Goal: Transaction & Acquisition: Purchase product/service

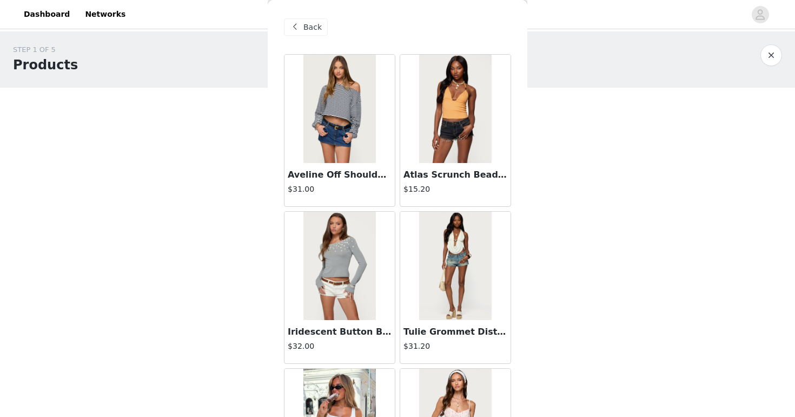
click at [300, 27] on span at bounding box center [294, 27] width 13 height 13
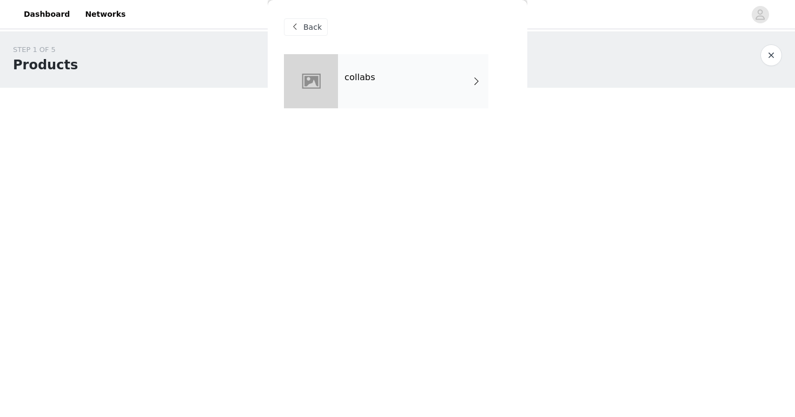
click at [382, 95] on div "collabs" at bounding box center [413, 81] width 150 height 54
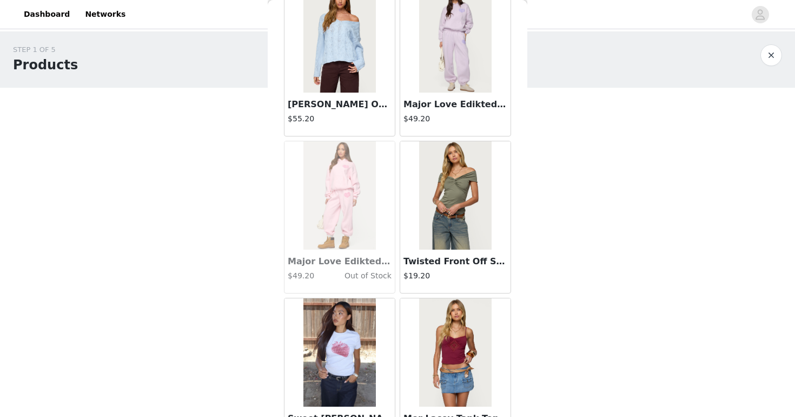
scroll to position [1239, 0]
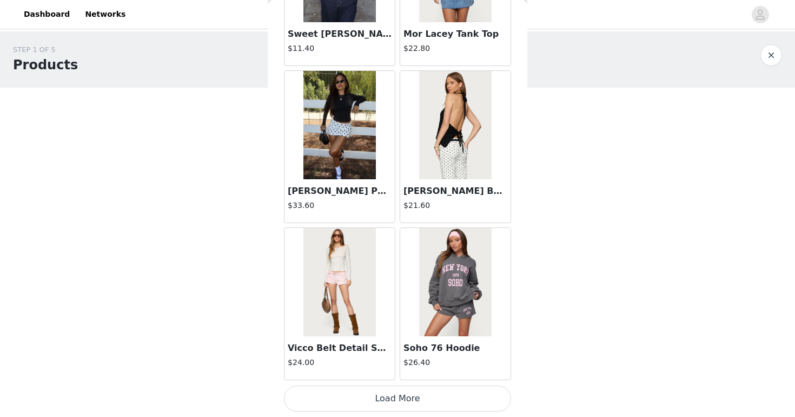
click at [427, 399] on button "Load More" at bounding box center [397, 398] width 227 height 26
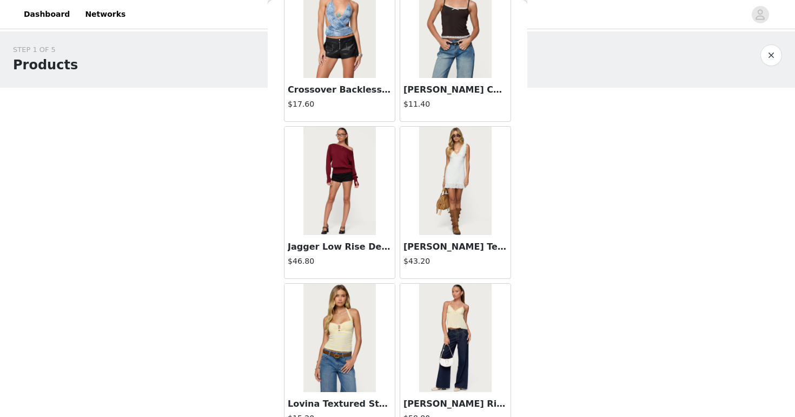
scroll to position [1812, 0]
click at [326, 224] on img at bounding box center [339, 179] width 72 height 108
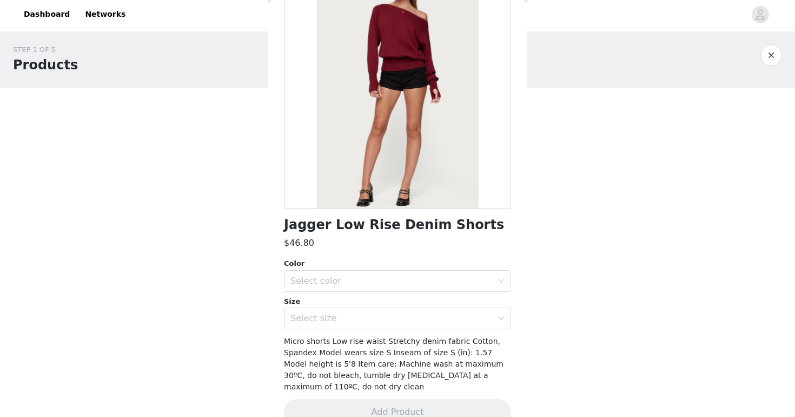
scroll to position [0, 0]
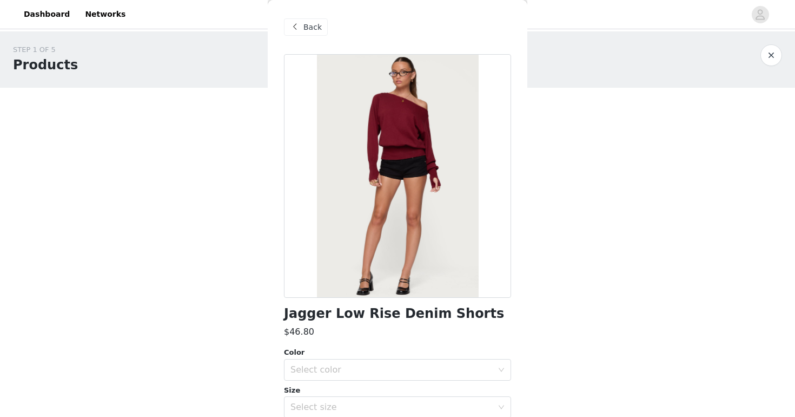
click at [290, 26] on span at bounding box center [294, 27] width 13 height 13
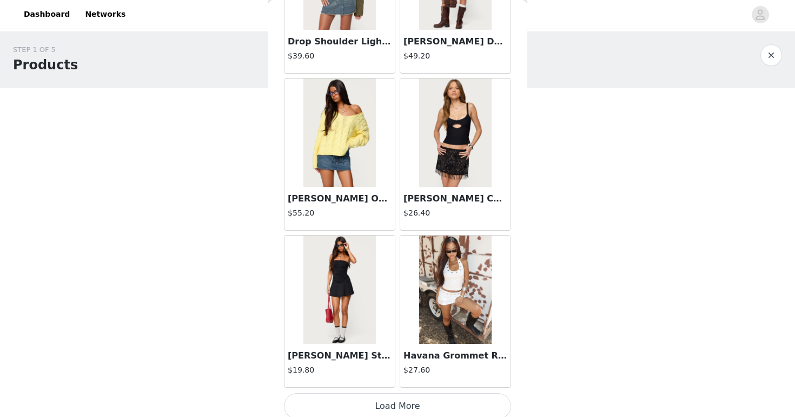
scroll to position [2807, 0]
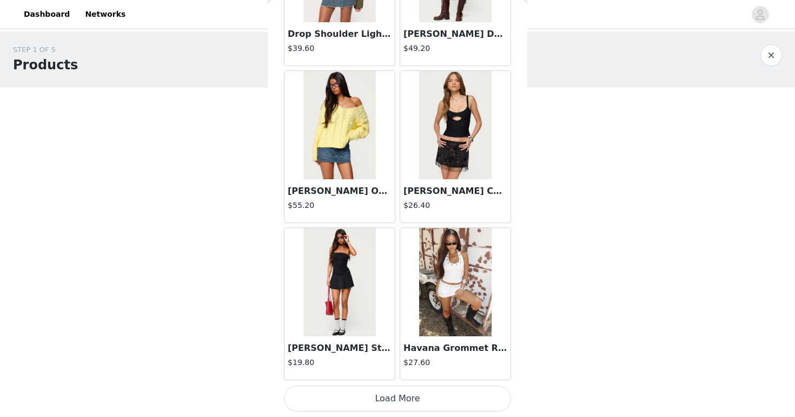
click at [386, 402] on button "Load More" at bounding box center [397, 398] width 227 height 26
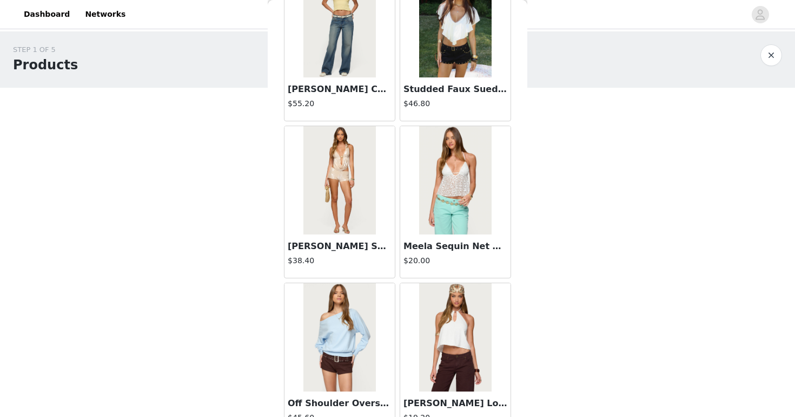
scroll to position [3379, 0]
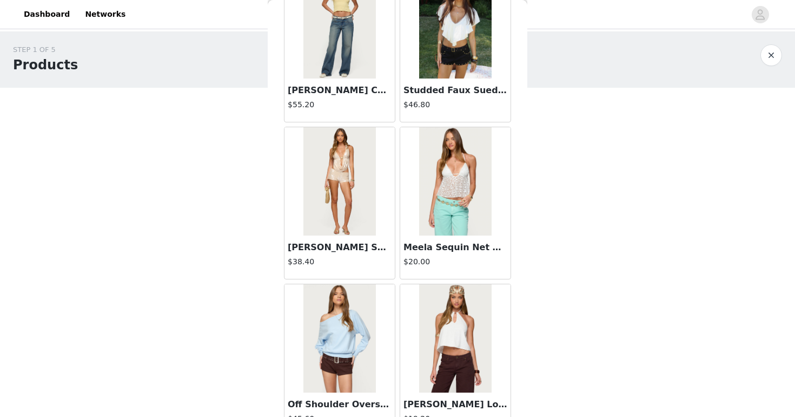
click at [448, 86] on h3 "Studded Faux Suede Micro Shorts" at bounding box center [456, 90] width 104 height 13
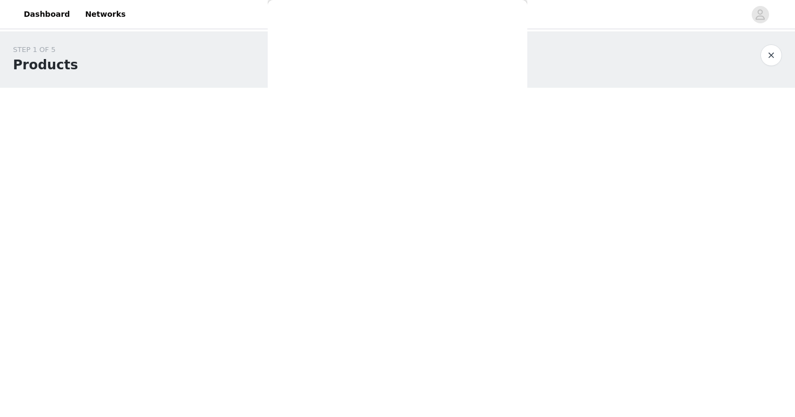
scroll to position [110, 0]
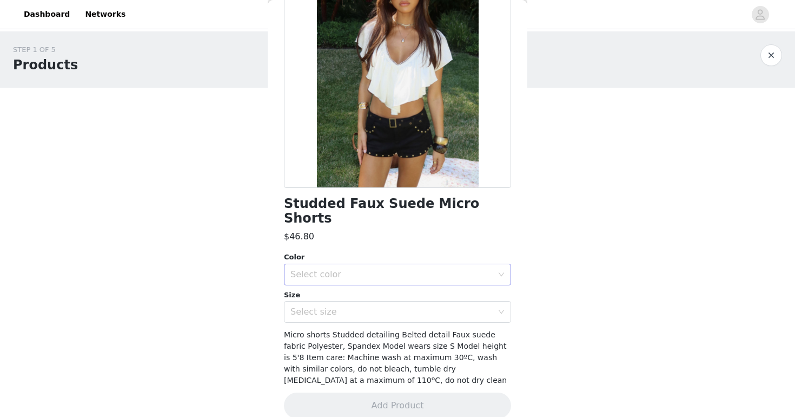
click at [377, 269] on div "Select color" at bounding box center [391, 274] width 202 height 11
click at [346, 286] on li "BLACK" at bounding box center [397, 283] width 227 height 17
click at [346, 306] on div "Select size" at bounding box center [391, 311] width 202 height 11
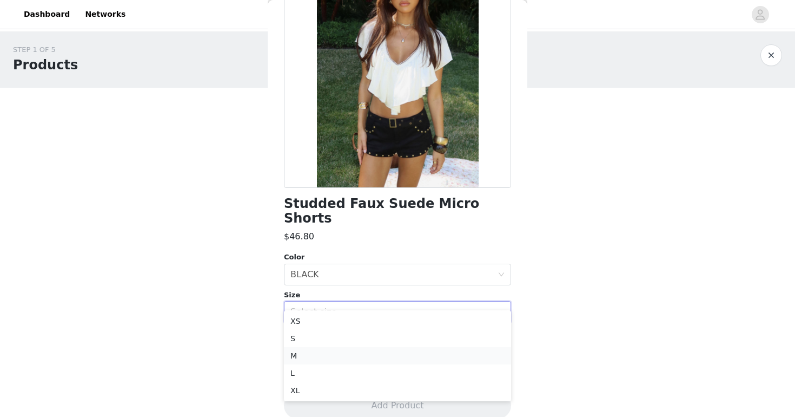
click at [349, 350] on li "M" at bounding box center [397, 355] width 227 height 17
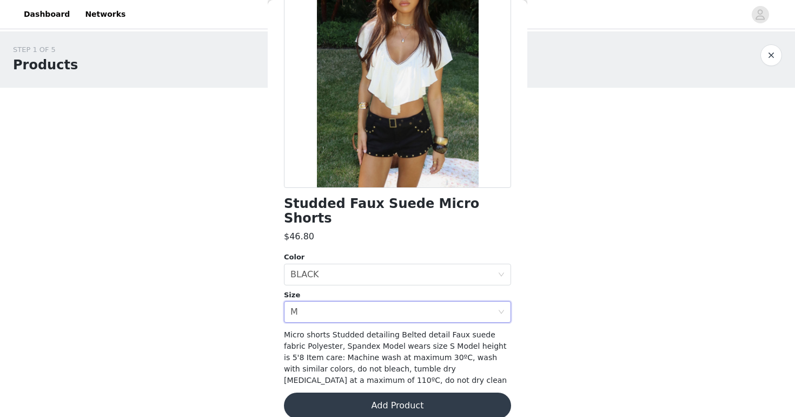
click at [339, 396] on button "Add Product" at bounding box center [397, 405] width 227 height 26
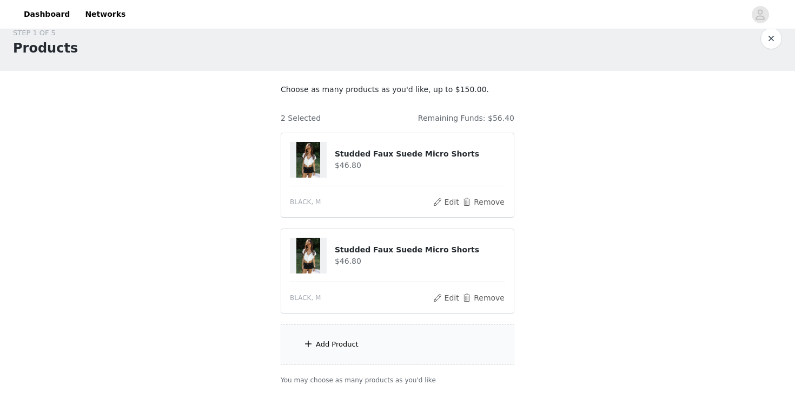
scroll to position [21, 0]
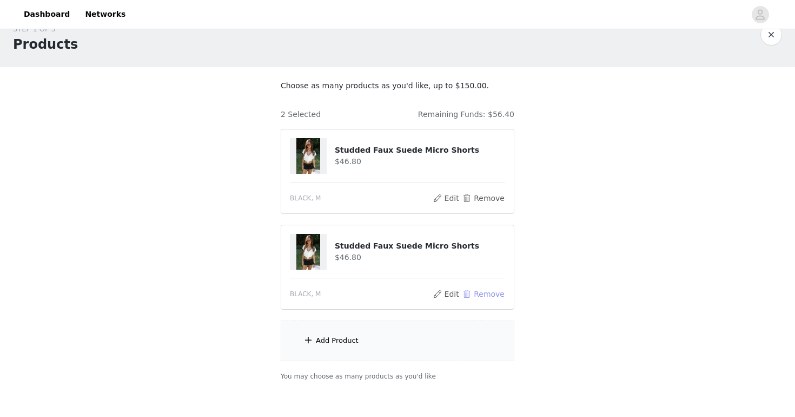
click at [474, 292] on button "Remove" at bounding box center [483, 293] width 43 height 13
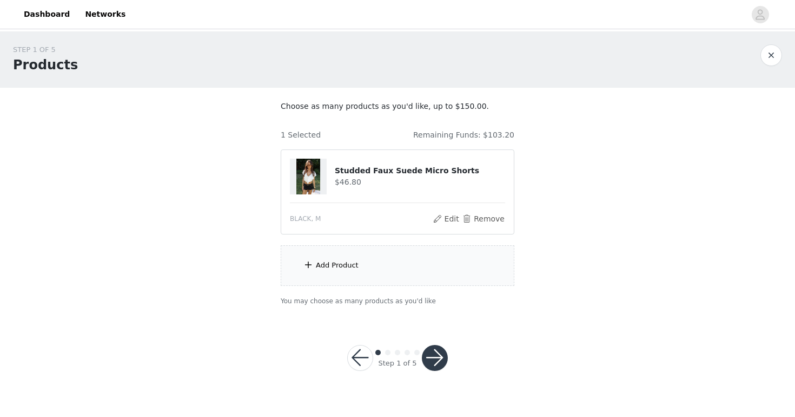
click at [325, 262] on div "Add Product" at bounding box center [337, 265] width 43 height 11
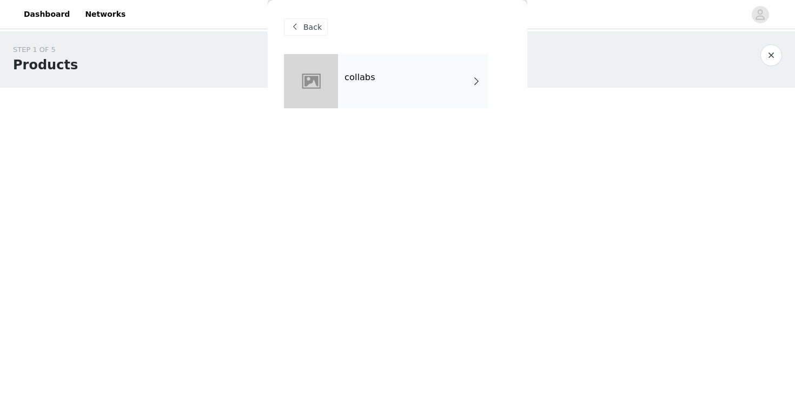
click at [392, 72] on div "collabs" at bounding box center [413, 81] width 150 height 54
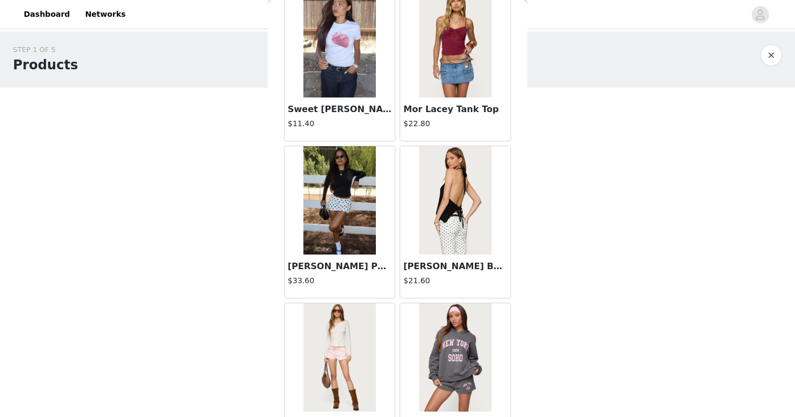
scroll to position [1239, 0]
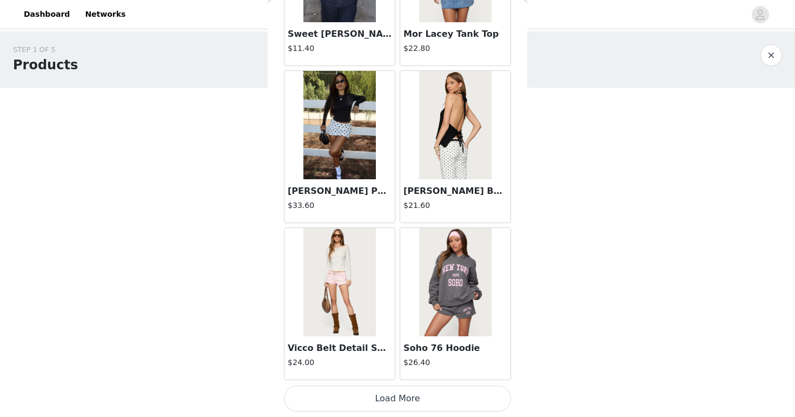
click at [348, 398] on button "Load More" at bounding box center [397, 398] width 227 height 26
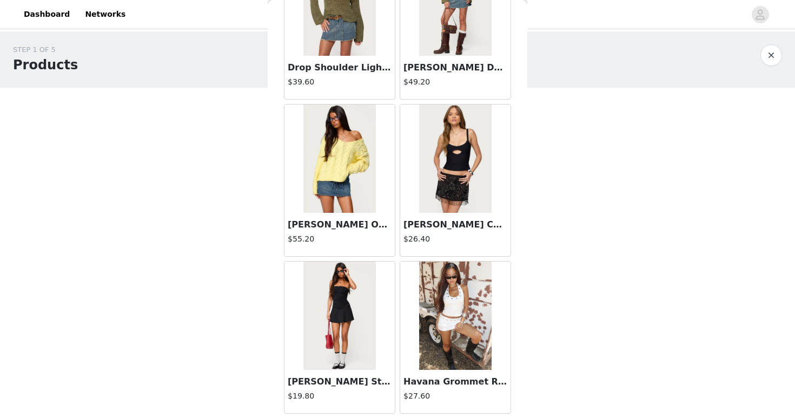
scroll to position [2807, 0]
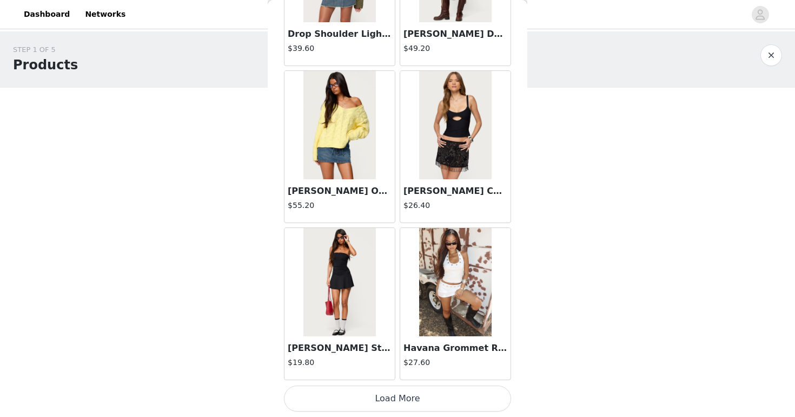
click at [333, 393] on button "Load More" at bounding box center [397, 398] width 227 height 26
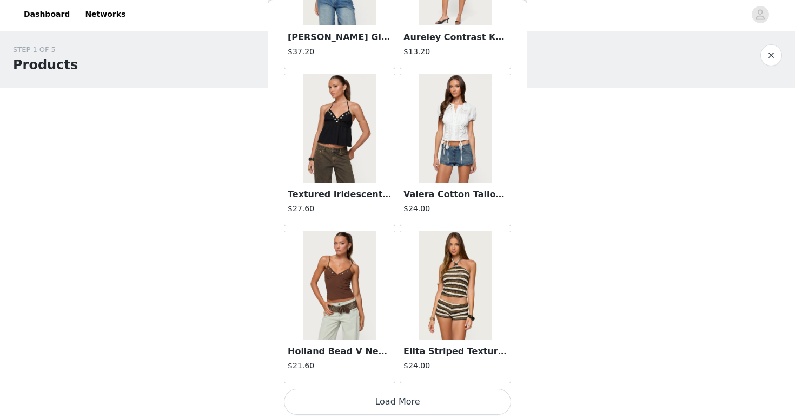
scroll to position [4376, 0]
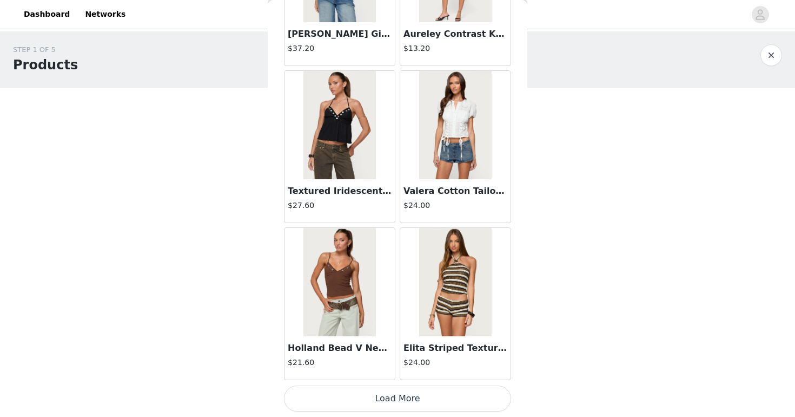
click at [345, 399] on button "Load More" at bounding box center [397, 398] width 227 height 26
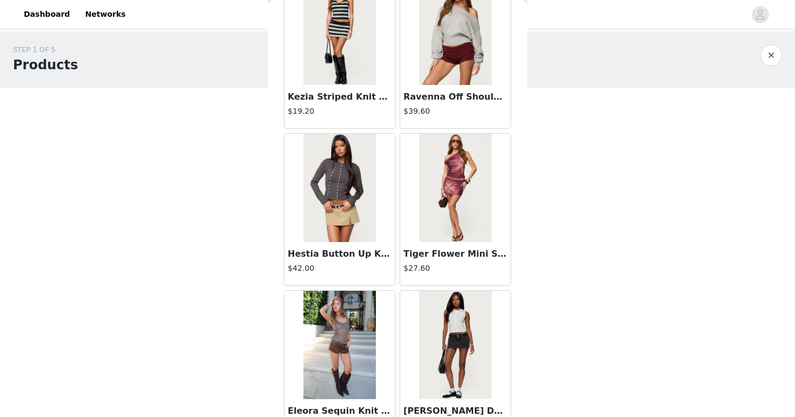
scroll to position [5945, 0]
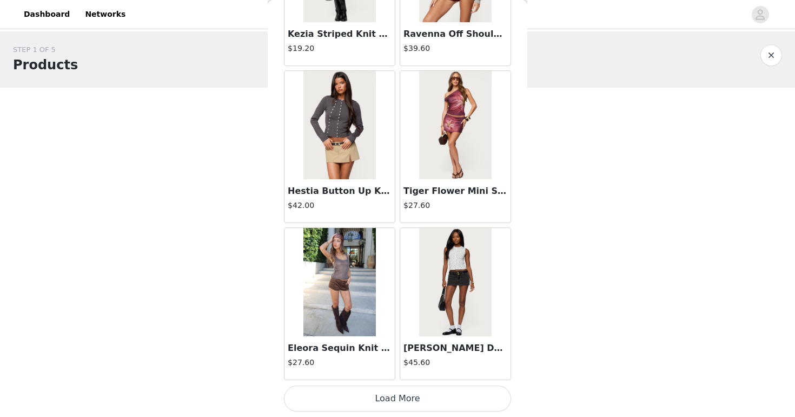
click at [353, 280] on img at bounding box center [339, 282] width 72 height 108
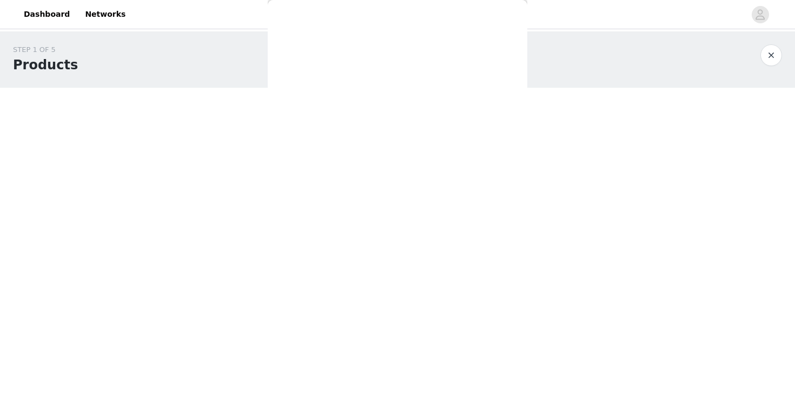
scroll to position [87, 0]
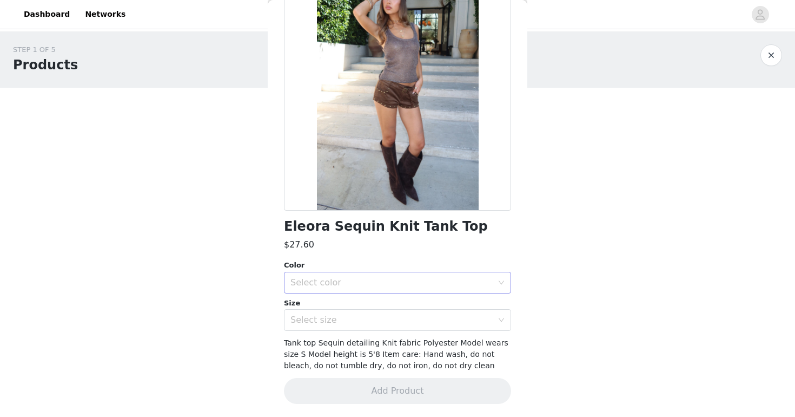
click at [376, 285] on div "Select color" at bounding box center [391, 282] width 202 height 11
click at [351, 309] on li "BROWN" at bounding box center [397, 306] width 227 height 17
click at [344, 326] on div "Select size" at bounding box center [393, 319] width 207 height 21
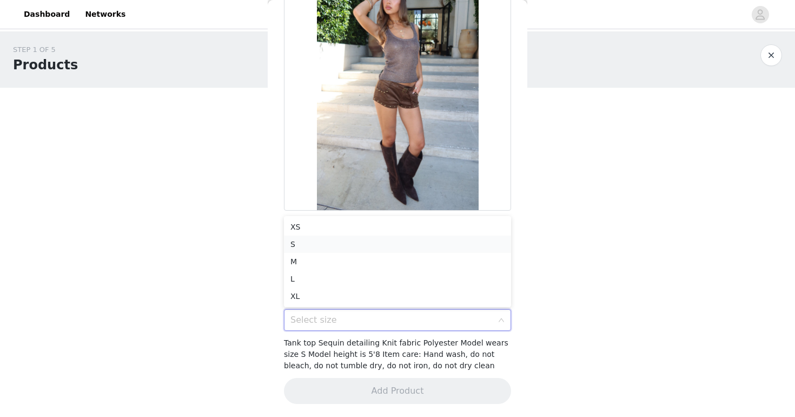
click at [355, 248] on li "S" at bounding box center [397, 243] width 227 height 17
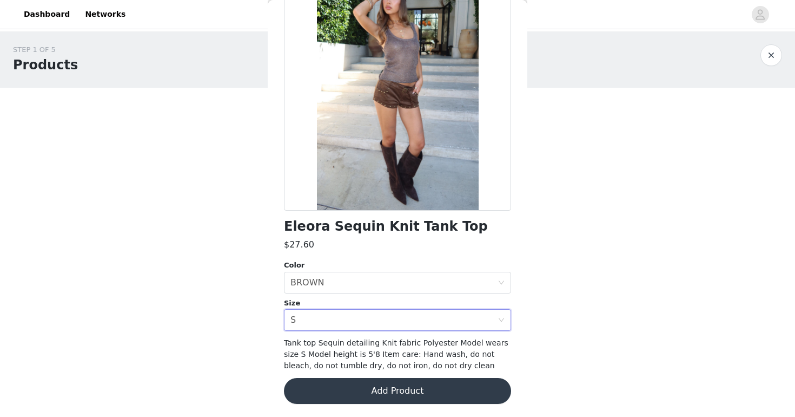
click at [382, 389] on button "Add Product" at bounding box center [397, 391] width 227 height 26
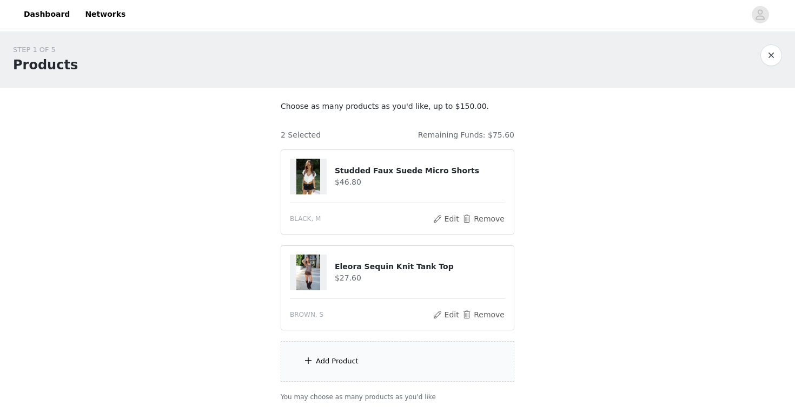
click at [346, 374] on div "Add Product" at bounding box center [398, 361] width 234 height 41
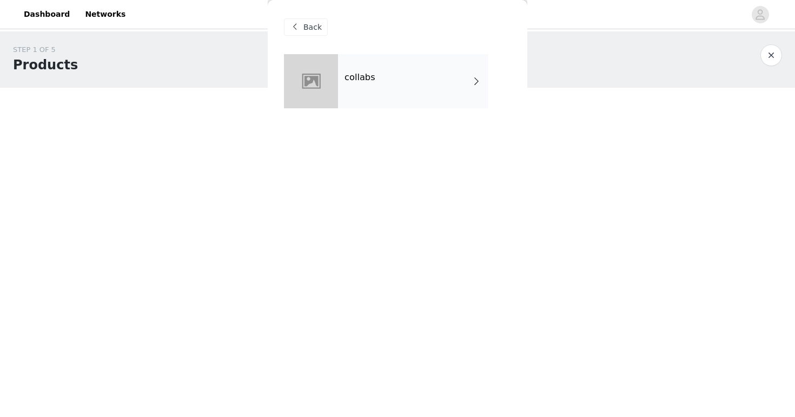
click at [396, 77] on div "collabs" at bounding box center [413, 81] width 150 height 54
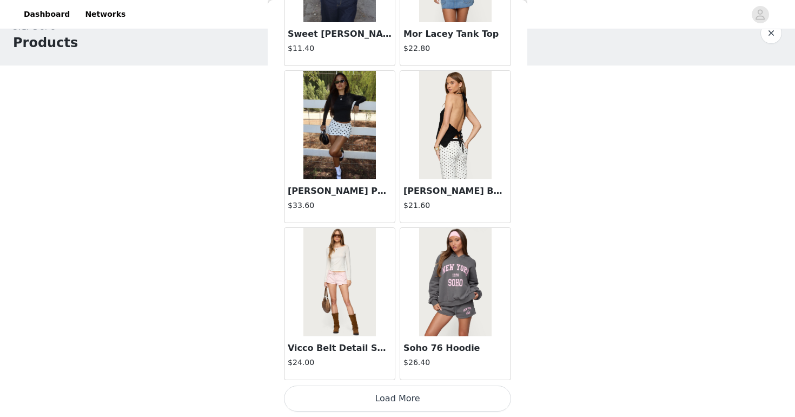
scroll to position [76, 0]
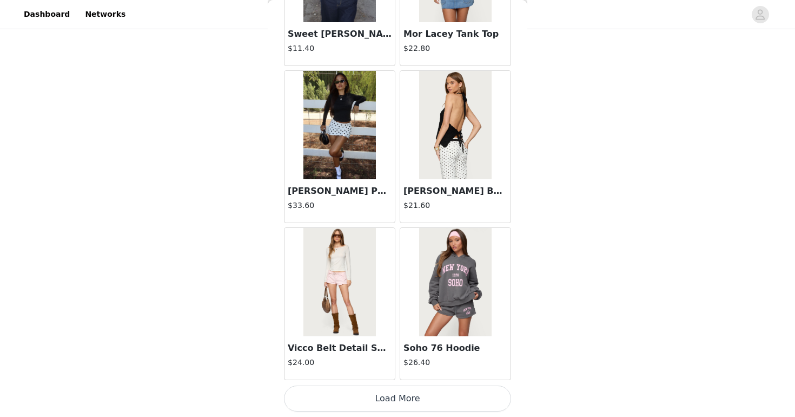
click at [340, 387] on button "Load More" at bounding box center [397, 398] width 227 height 26
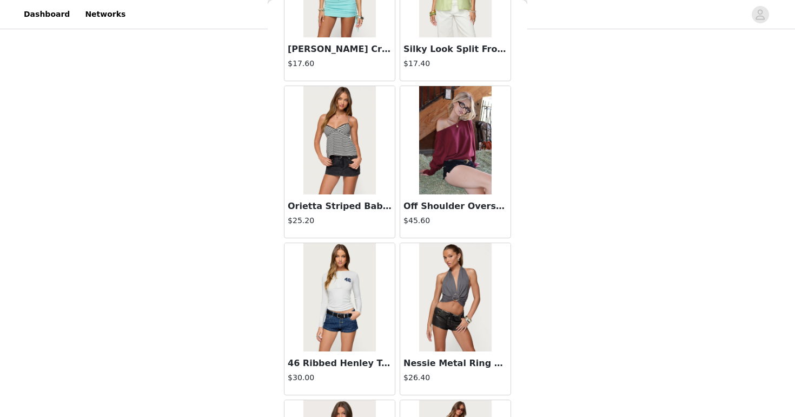
scroll to position [2807, 0]
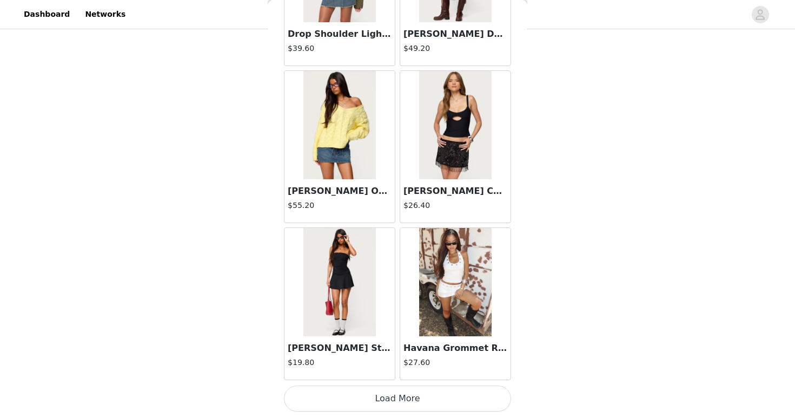
click at [360, 409] on button "Load More" at bounding box center [397, 398] width 227 height 26
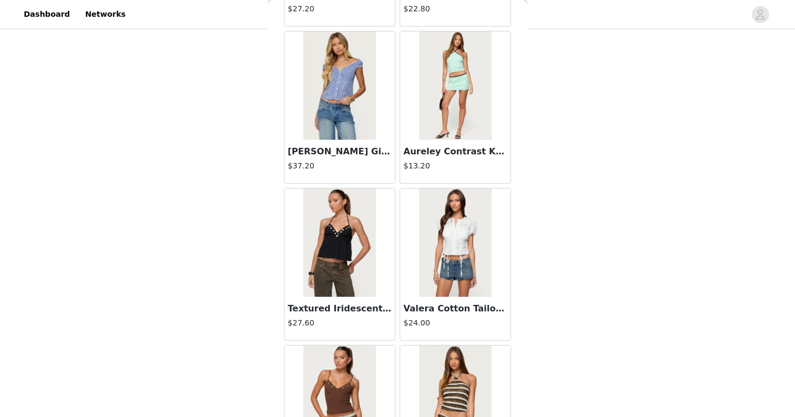
scroll to position [4376, 0]
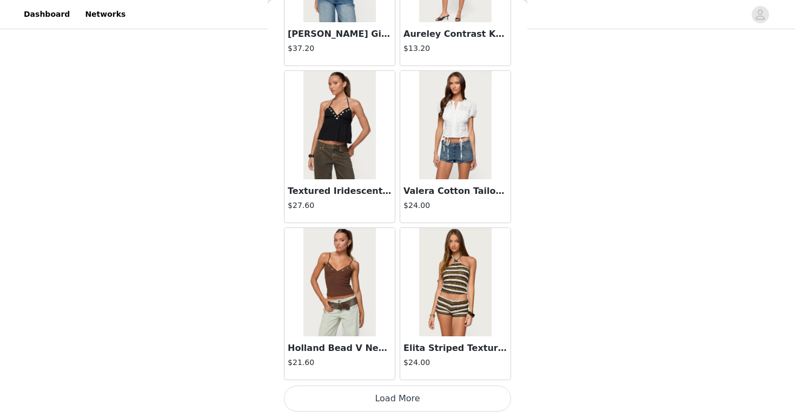
click at [359, 394] on button "Load More" at bounding box center [397, 398] width 227 height 26
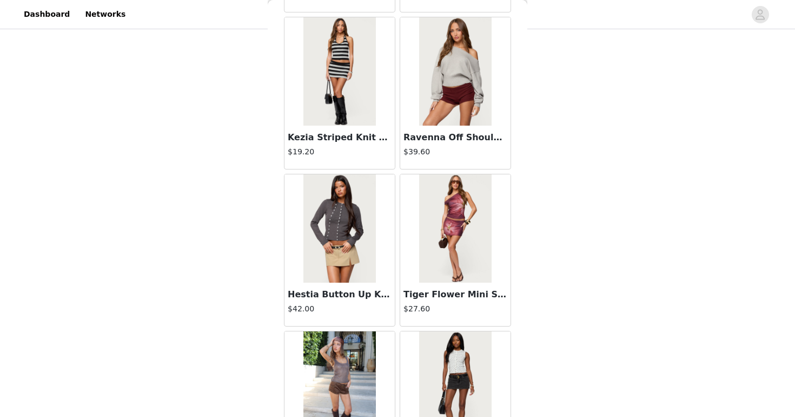
scroll to position [5945, 0]
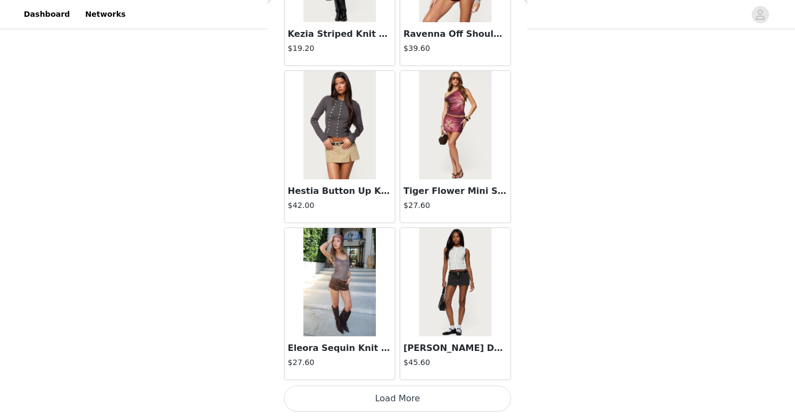
click at [416, 398] on button "Load More" at bounding box center [397, 398] width 227 height 26
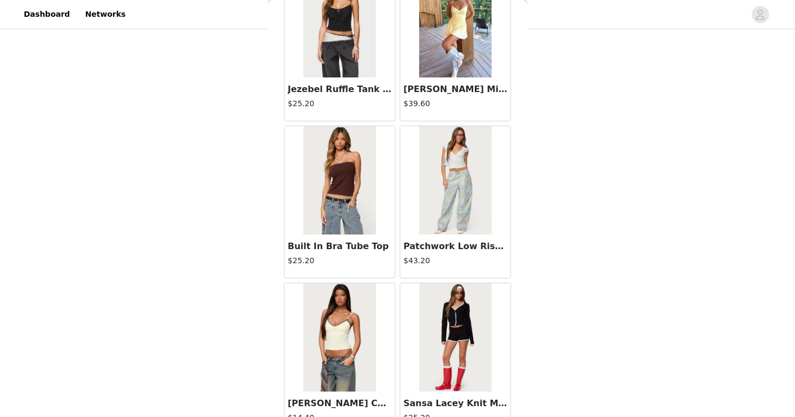
scroll to position [7513, 0]
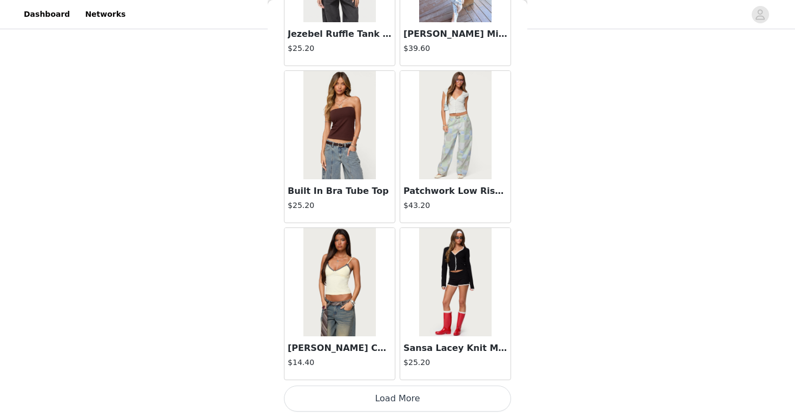
click at [412, 396] on button "Load More" at bounding box center [397, 398] width 227 height 26
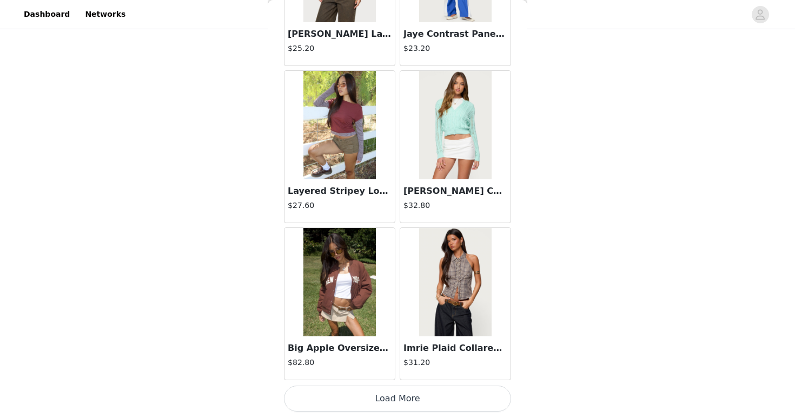
scroll to position [76, 0]
click at [381, 400] on button "Load More" at bounding box center [397, 398] width 227 height 26
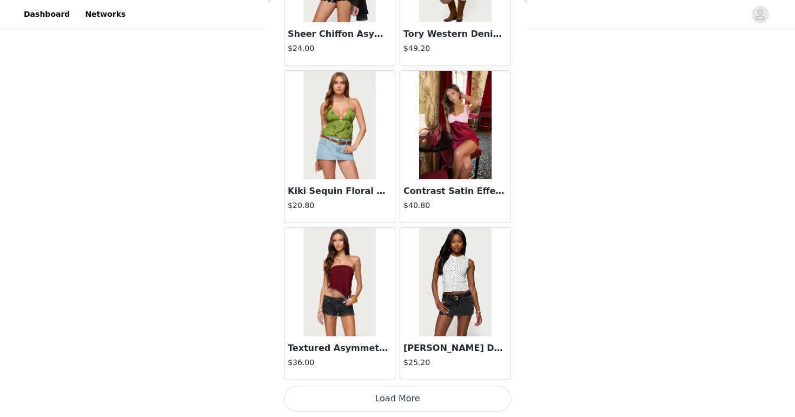
scroll to position [10647, 0]
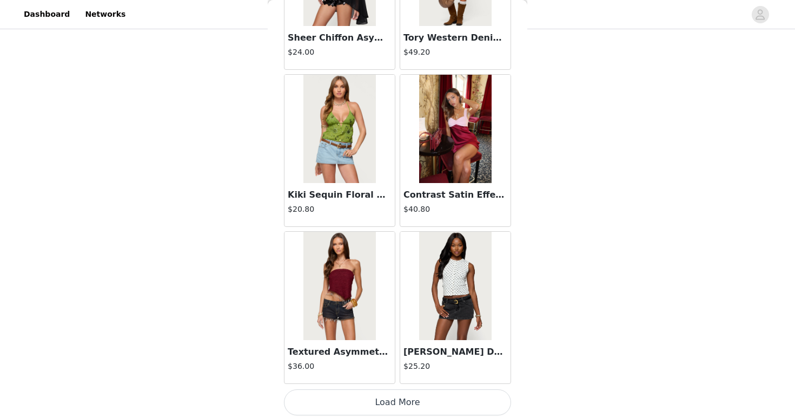
click at [371, 404] on button "Load More" at bounding box center [397, 402] width 227 height 26
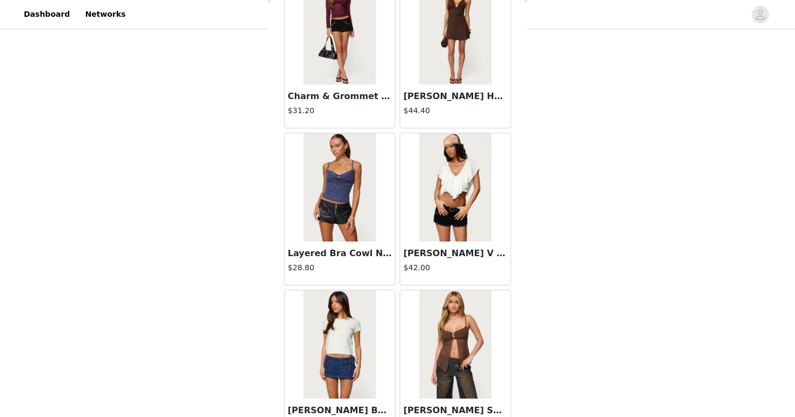
scroll to position [12219, 0]
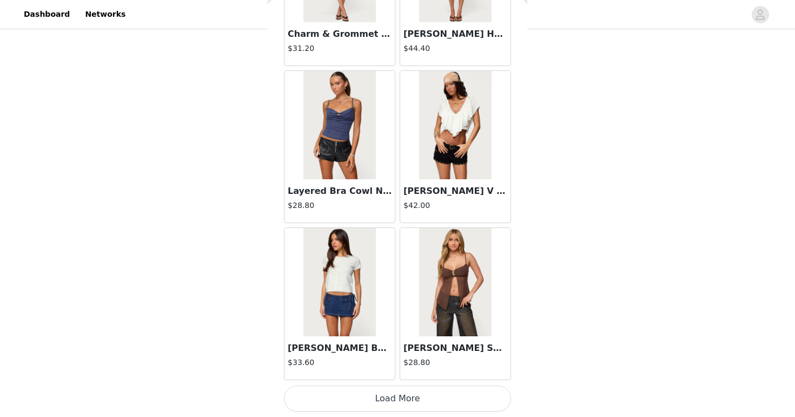
click at [372, 393] on button "Load More" at bounding box center [397, 398] width 227 height 26
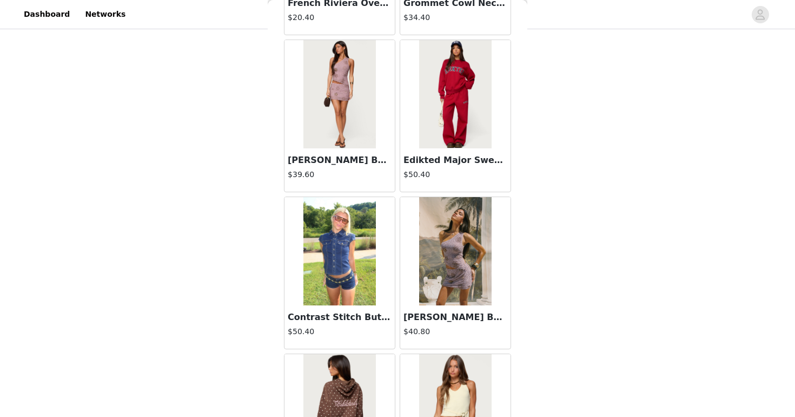
scroll to position [13788, 0]
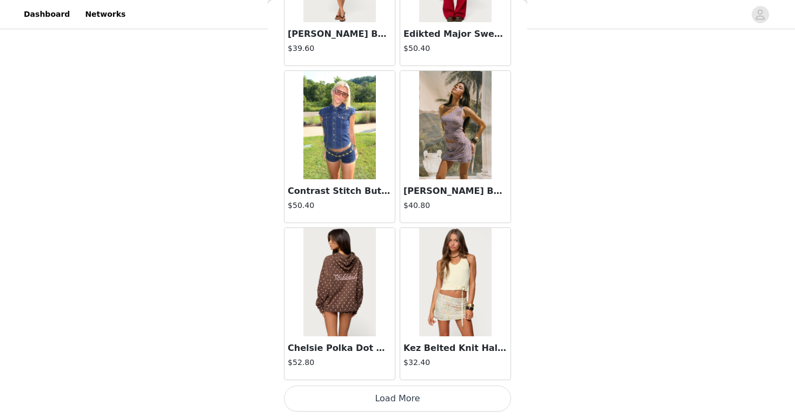
click at [391, 391] on button "Load More" at bounding box center [397, 398] width 227 height 26
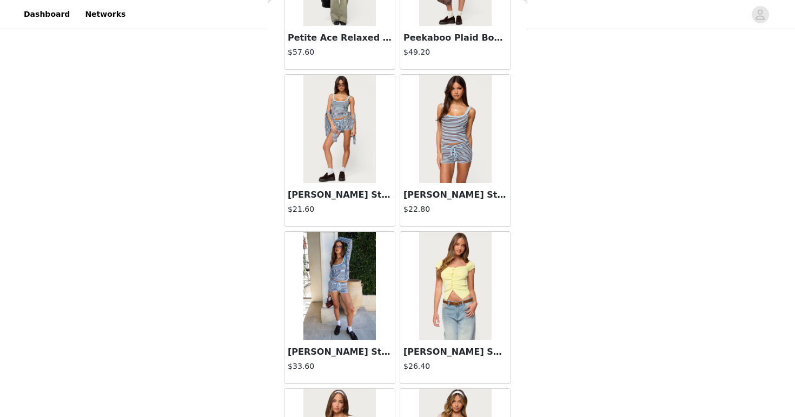
scroll to position [14572, 0]
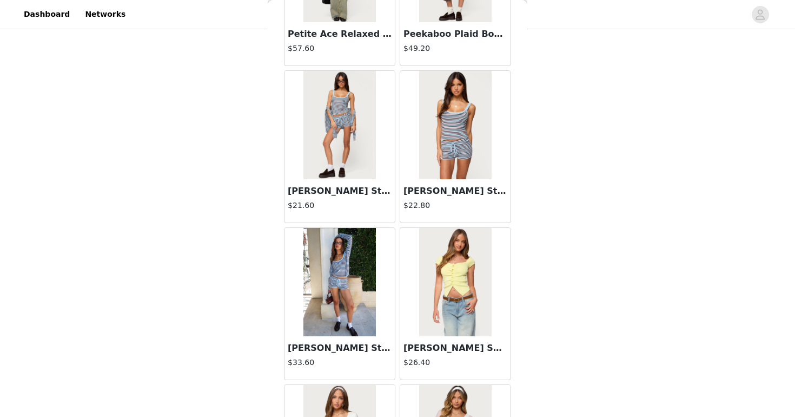
click at [338, 153] on img at bounding box center [339, 125] width 72 height 108
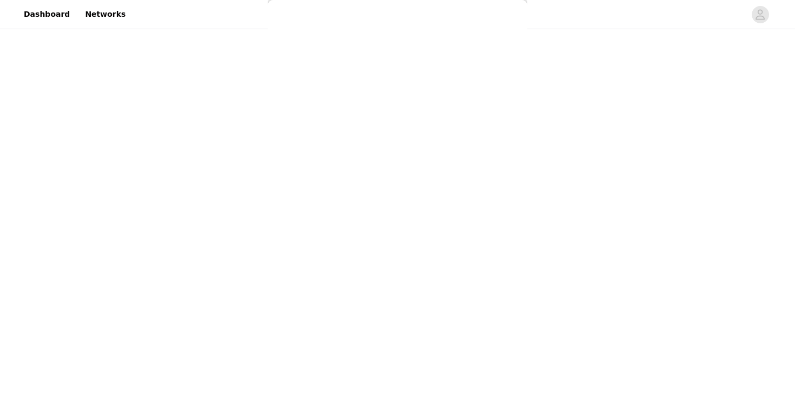
scroll to position [0, 0]
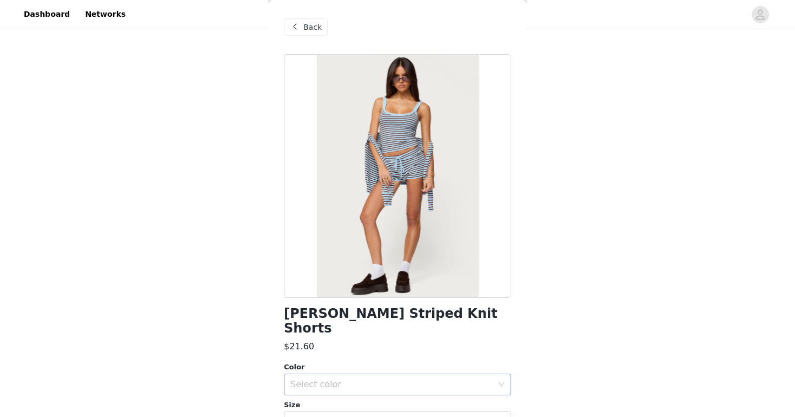
click at [379, 379] on div "Select color" at bounding box center [391, 384] width 202 height 11
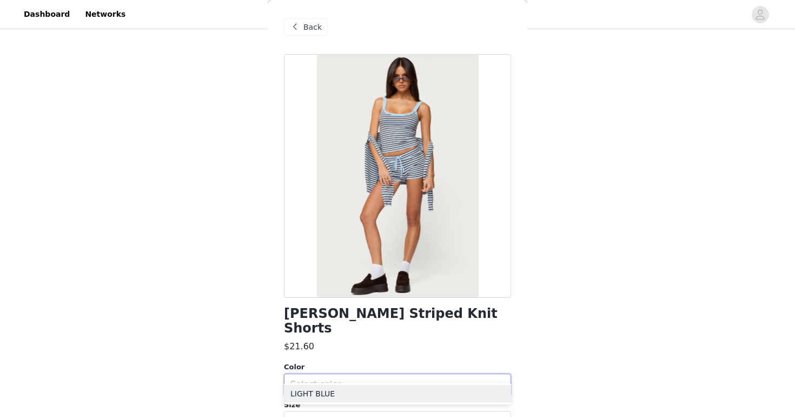
scroll to position [96, 0]
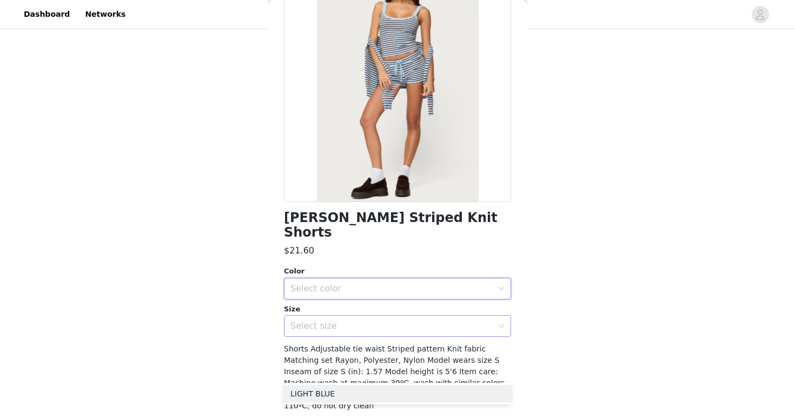
click at [364, 320] on div "Select size" at bounding box center [391, 325] width 202 height 11
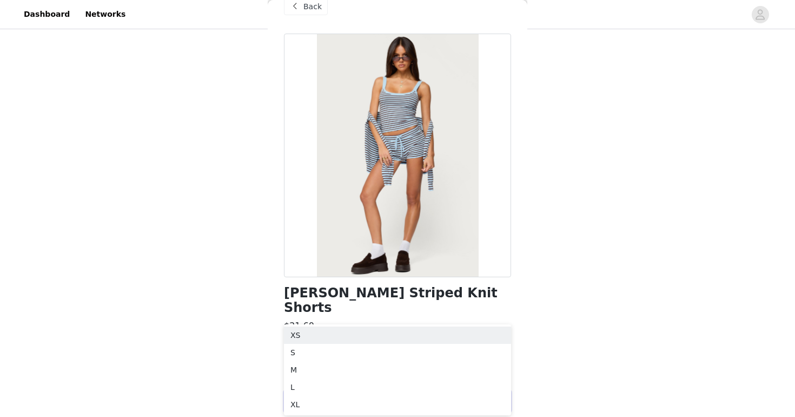
scroll to position [2, 0]
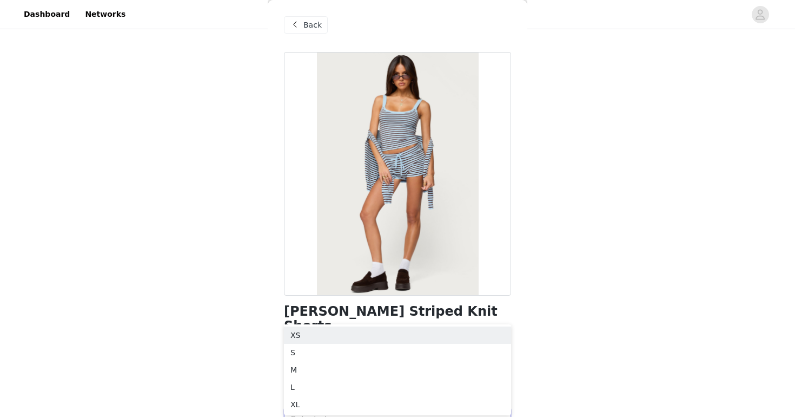
click at [303, 31] on div "Back" at bounding box center [306, 24] width 44 height 17
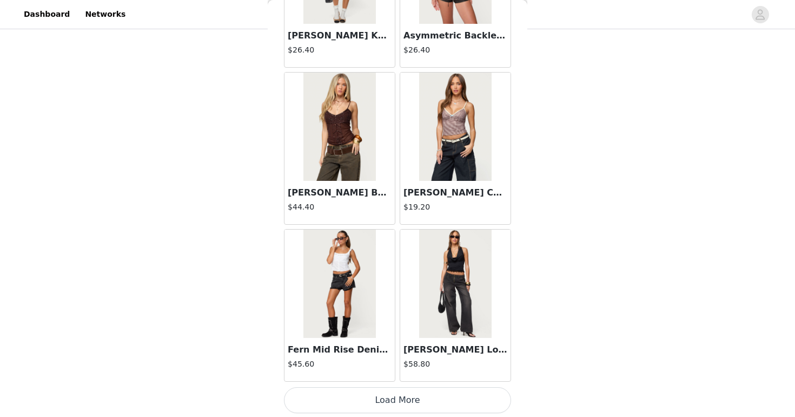
scroll to position [15357, 0]
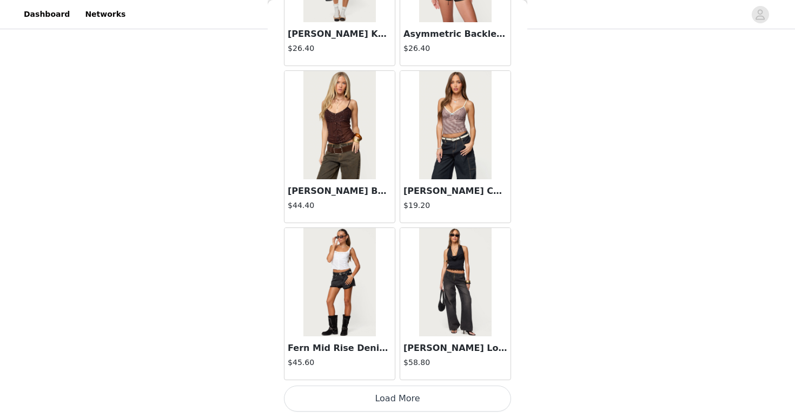
click at [379, 394] on button "Load More" at bounding box center [397, 398] width 227 height 26
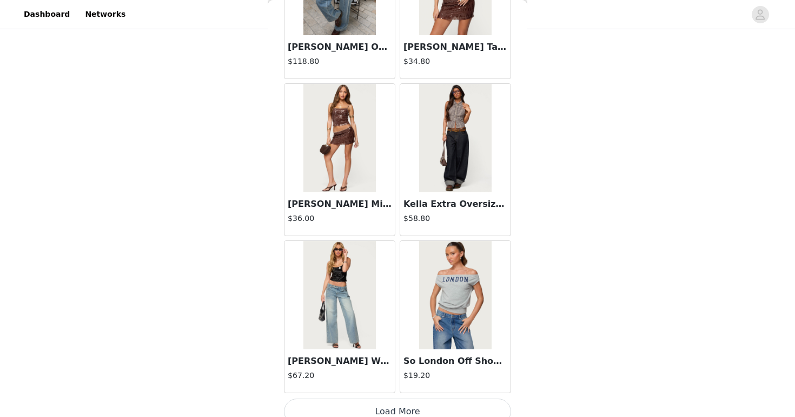
scroll to position [16925, 0]
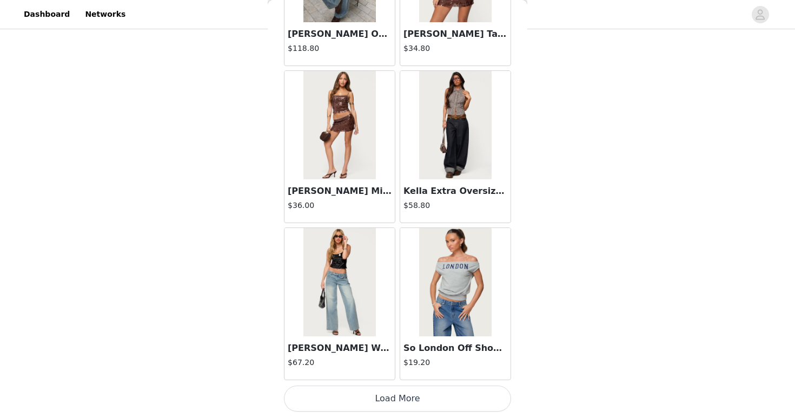
click at [353, 402] on button "Load More" at bounding box center [397, 398] width 227 height 26
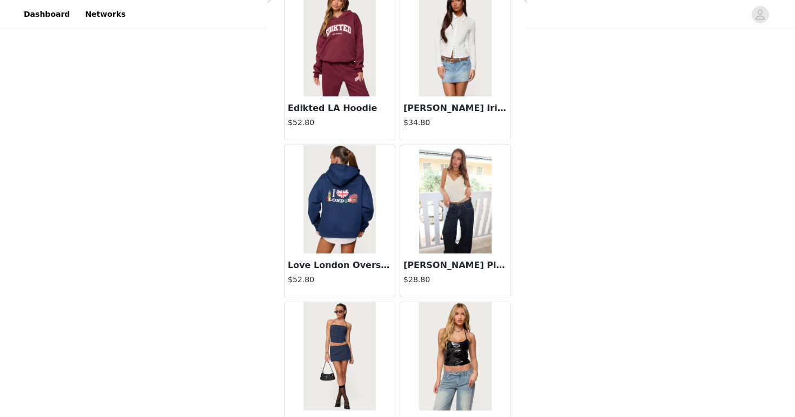
scroll to position [18494, 0]
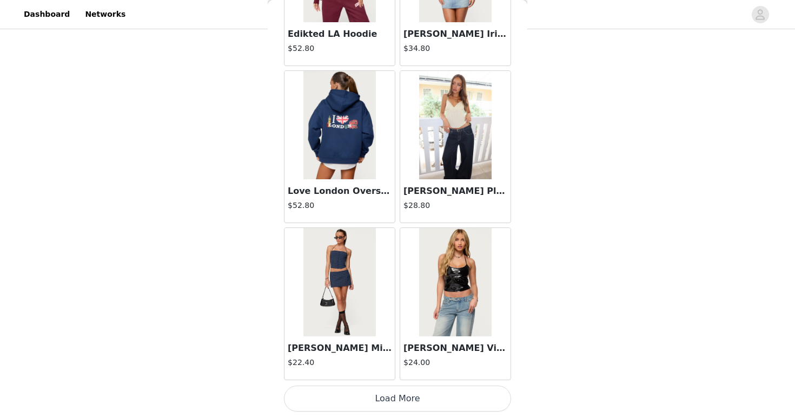
click at [355, 396] on button "Load More" at bounding box center [397, 398] width 227 height 26
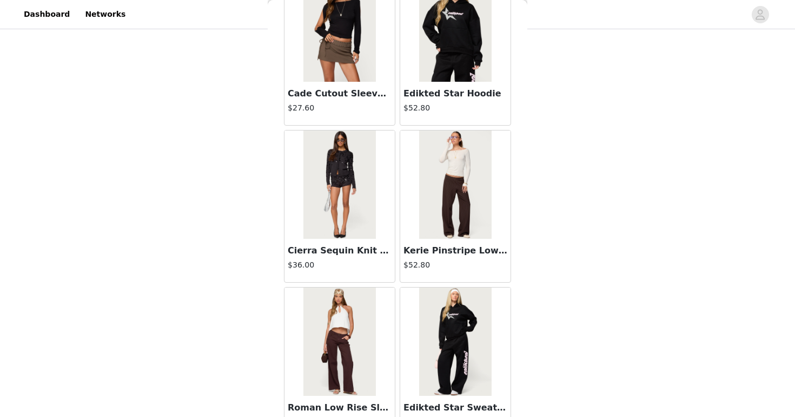
scroll to position [20063, 0]
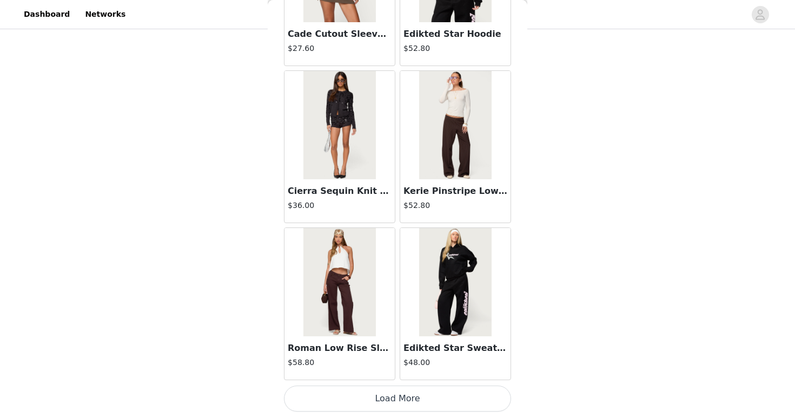
click at [363, 404] on button "Load More" at bounding box center [397, 398] width 227 height 26
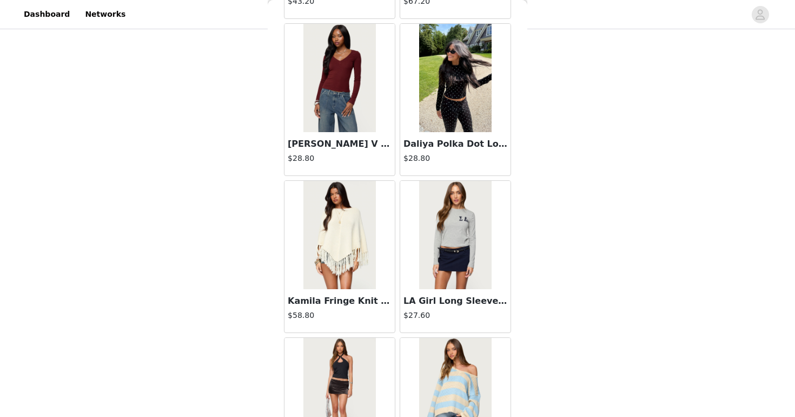
scroll to position [21631, 0]
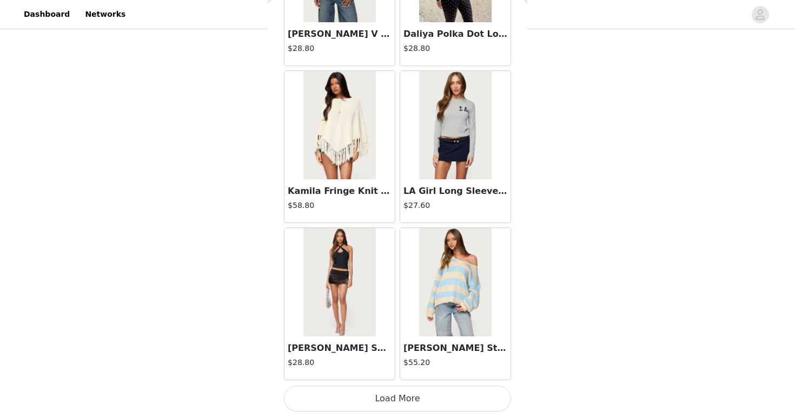
click at [379, 397] on button "Load More" at bounding box center [397, 398] width 227 height 26
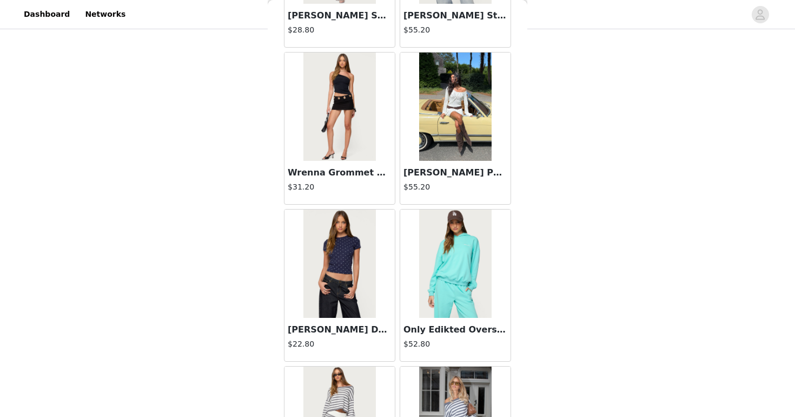
scroll to position [21966, 0]
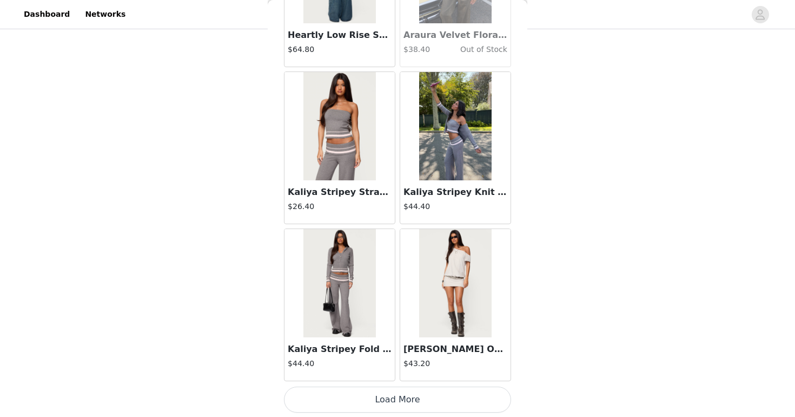
click at [389, 400] on button "Load More" at bounding box center [397, 399] width 227 height 26
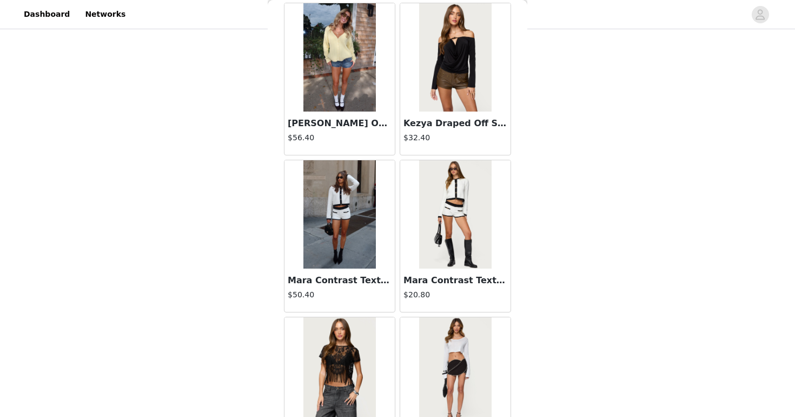
scroll to position [24769, 0]
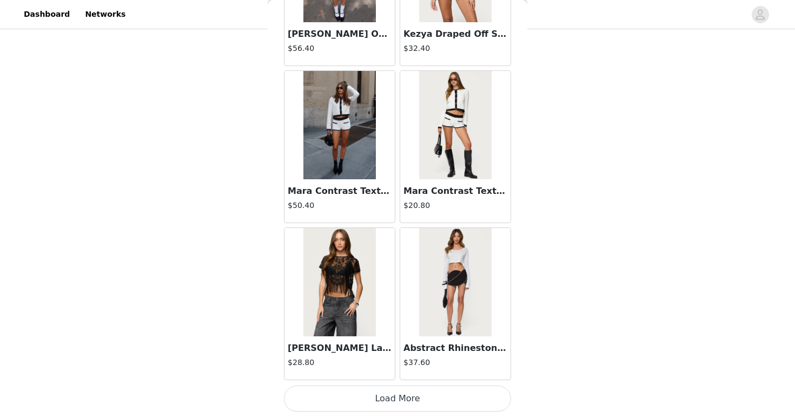
click at [437, 396] on button "Load More" at bounding box center [397, 398] width 227 height 26
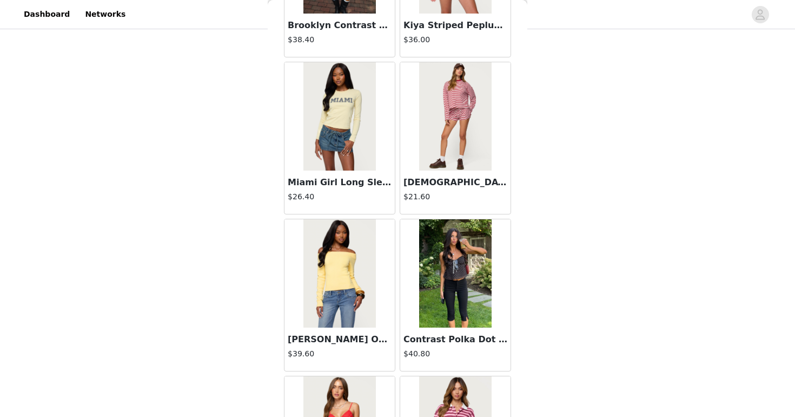
scroll to position [25563, 0]
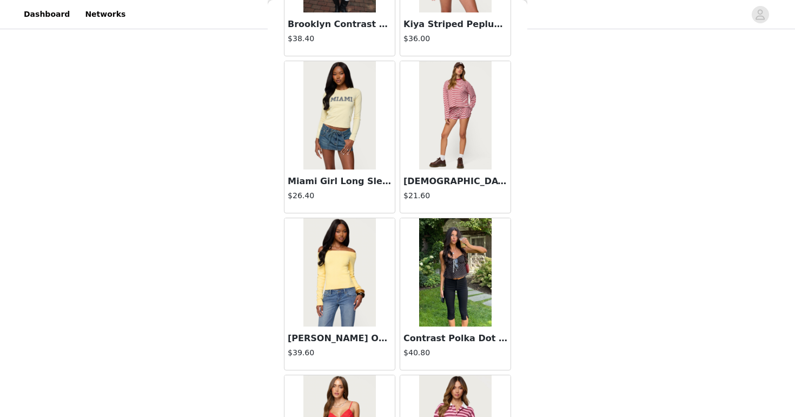
click at [462, 150] on img at bounding box center [455, 115] width 72 height 108
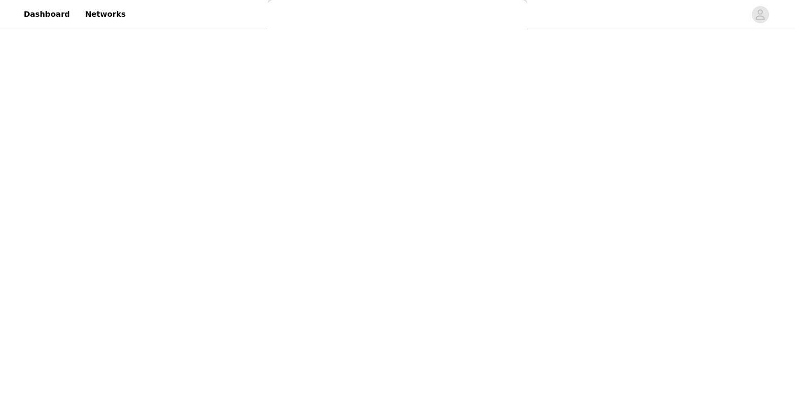
scroll to position [0, 0]
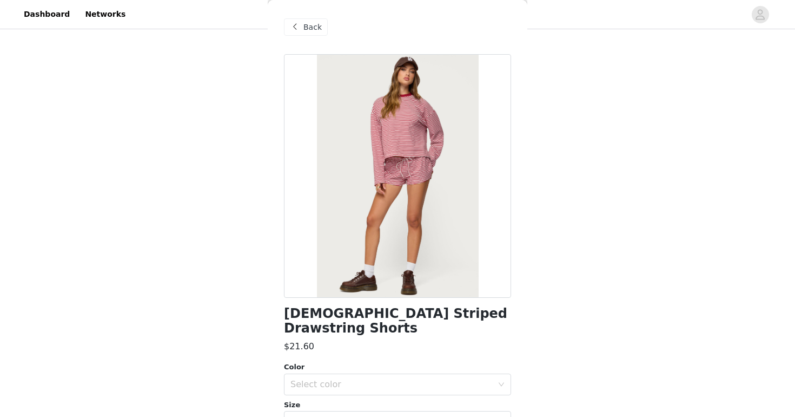
click at [298, 27] on span at bounding box center [294, 27] width 13 height 13
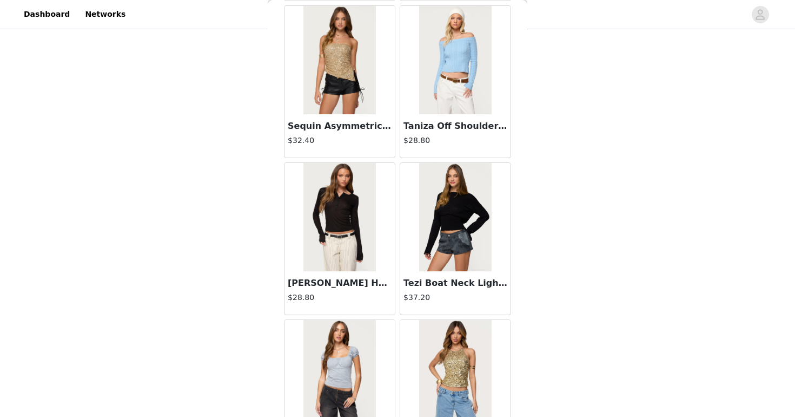
scroll to position [26248, 0]
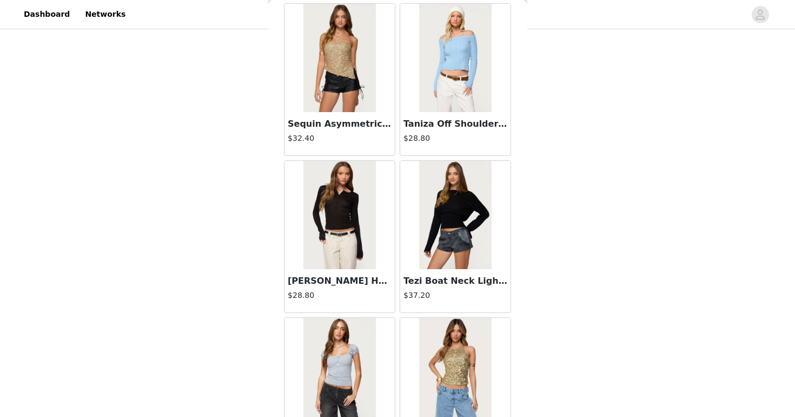
click at [452, 227] on img at bounding box center [455, 215] width 72 height 108
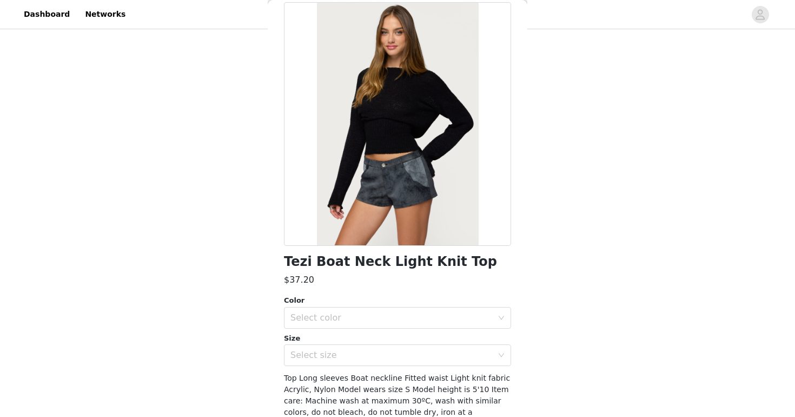
scroll to position [50, 0]
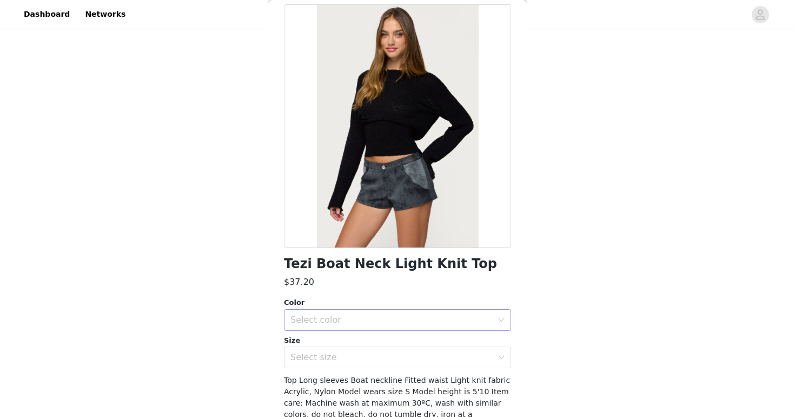
click at [339, 320] on div "Select color" at bounding box center [391, 319] width 202 height 11
click at [334, 341] on li "BLACK" at bounding box center [397, 343] width 227 height 17
click at [326, 351] on div "Select size" at bounding box center [393, 357] width 207 height 21
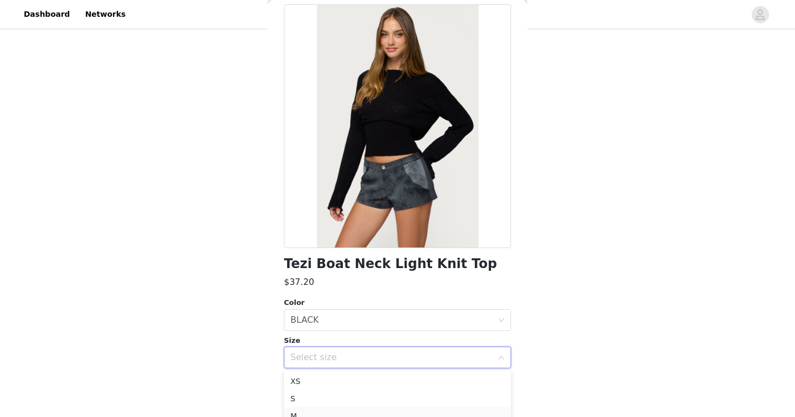
click at [294, 411] on li "M" at bounding box center [397, 415] width 227 height 17
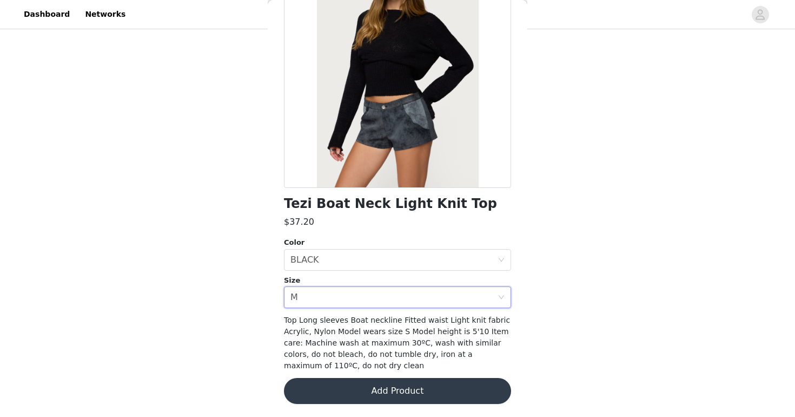
scroll to position [109, 0]
click at [345, 389] on button "Add Product" at bounding box center [397, 391] width 227 height 26
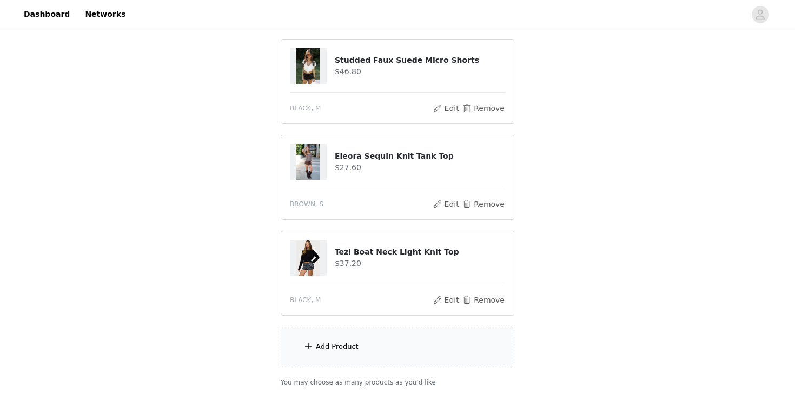
scroll to position [114, 0]
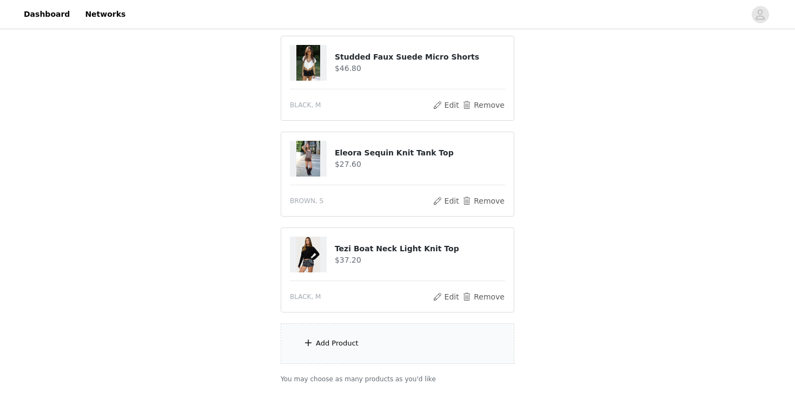
click at [331, 339] on div "Add Product" at bounding box center [337, 343] width 43 height 11
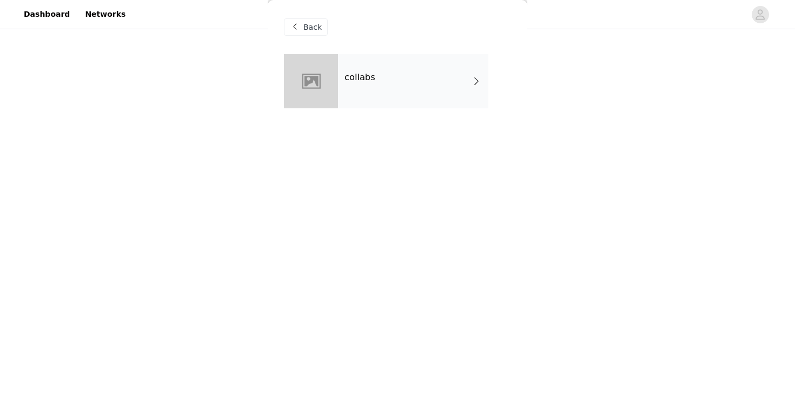
click at [372, 80] on h4 "collabs" at bounding box center [360, 77] width 31 height 10
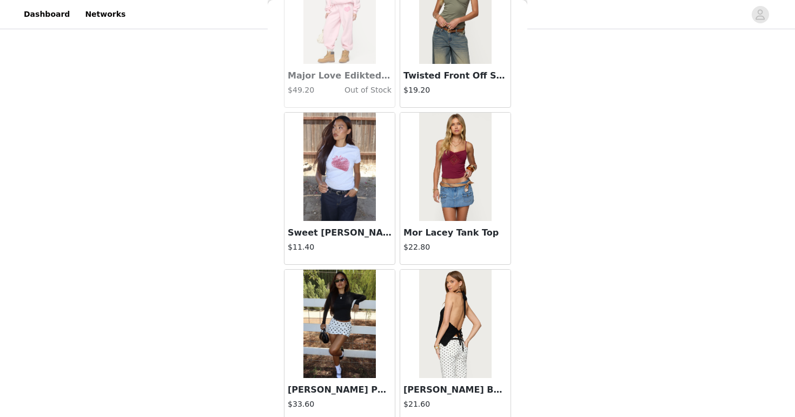
scroll to position [1239, 0]
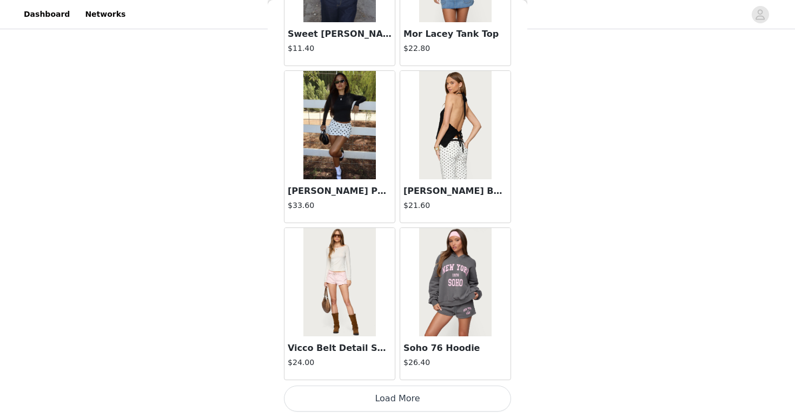
click at [371, 393] on button "Load More" at bounding box center [397, 398] width 227 height 26
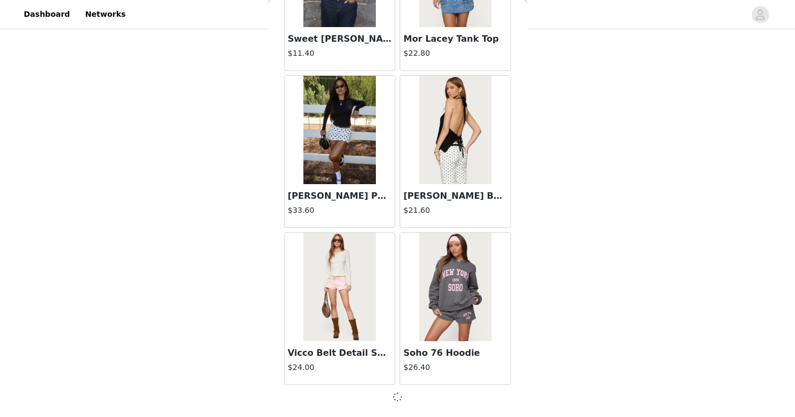
scroll to position [171, 0]
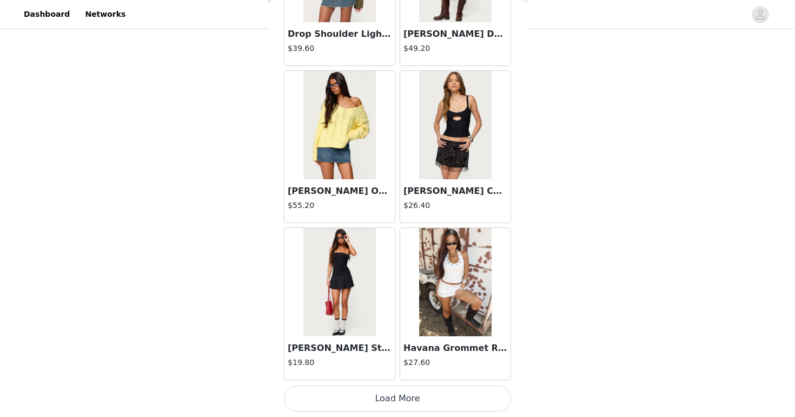
click at [371, 395] on button "Load More" at bounding box center [397, 398] width 227 height 26
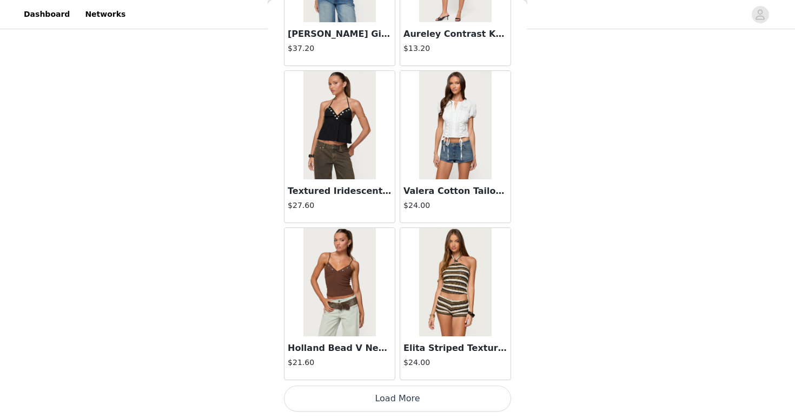
click at [371, 395] on button "Load More" at bounding box center [397, 398] width 227 height 26
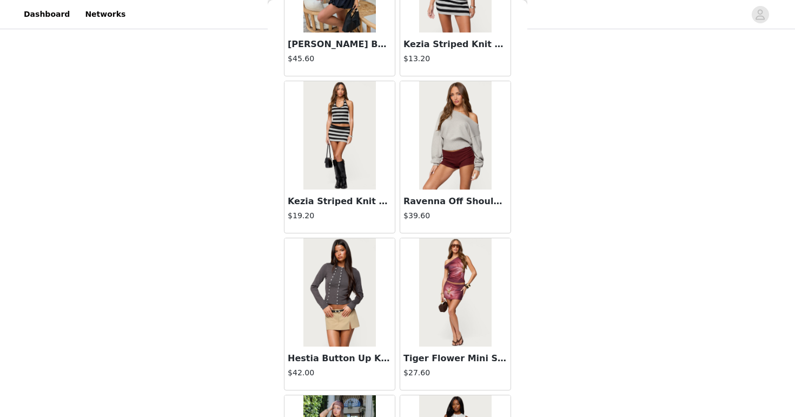
scroll to position [5945, 0]
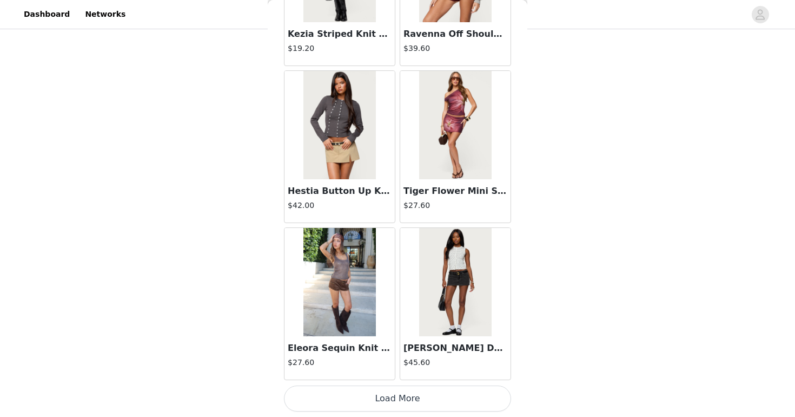
click at [368, 398] on button "Load More" at bounding box center [397, 398] width 227 height 26
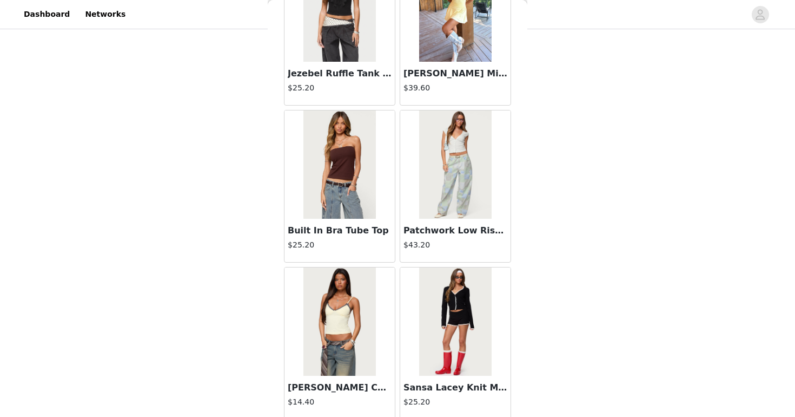
scroll to position [7513, 0]
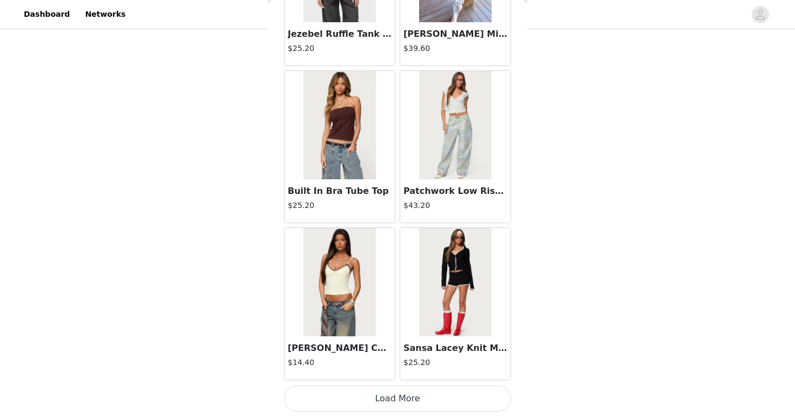
click at [369, 402] on button "Load More" at bounding box center [397, 398] width 227 height 26
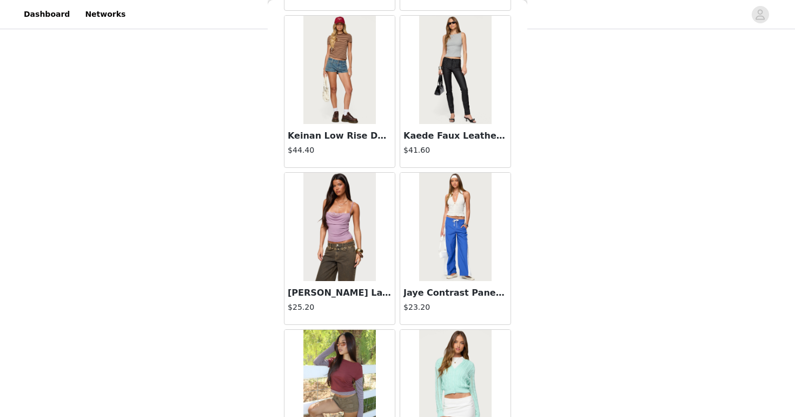
scroll to position [9082, 0]
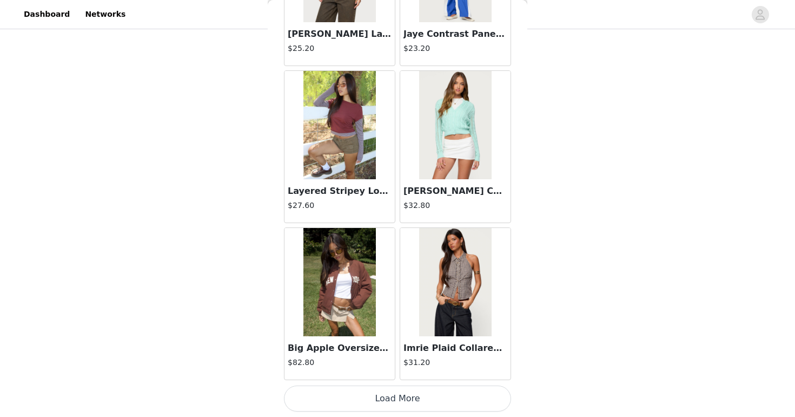
click at [377, 396] on button "Load More" at bounding box center [397, 398] width 227 height 26
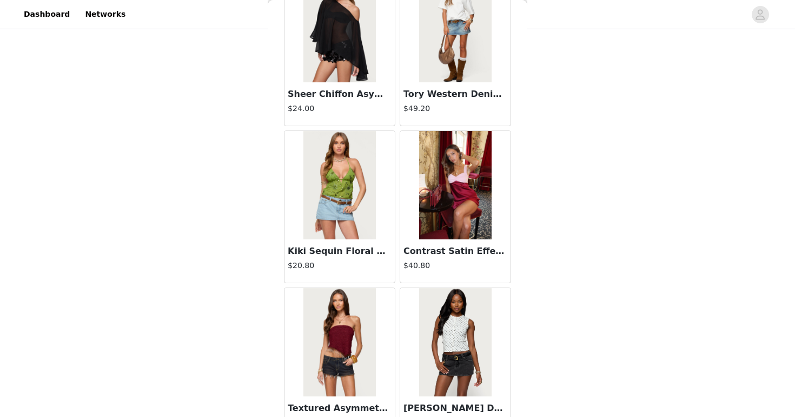
scroll to position [10651, 0]
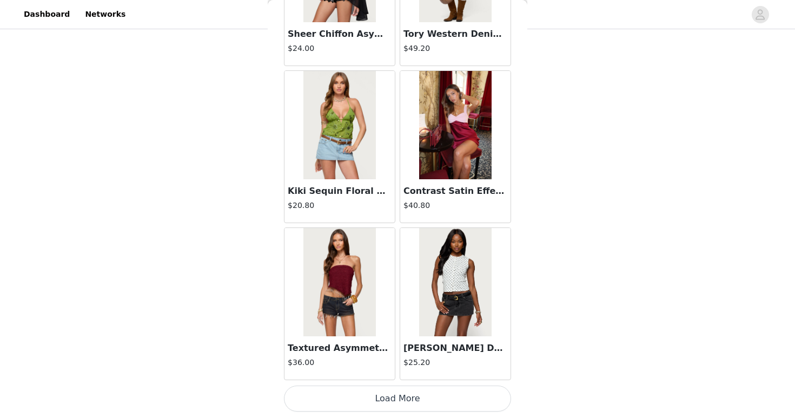
click at [378, 395] on button "Load More" at bounding box center [397, 398] width 227 height 26
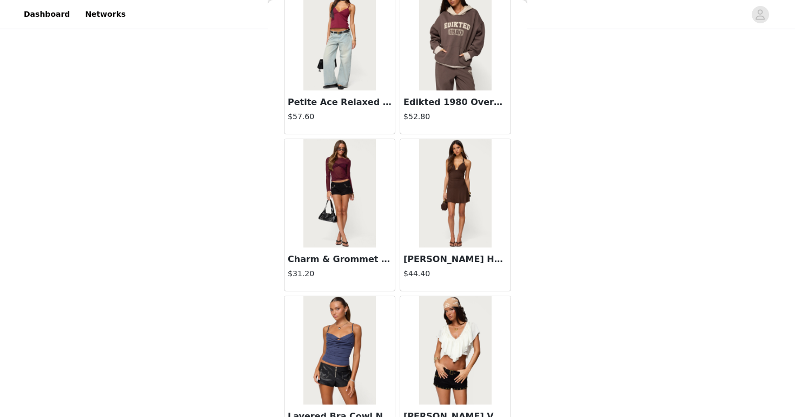
scroll to position [12219, 0]
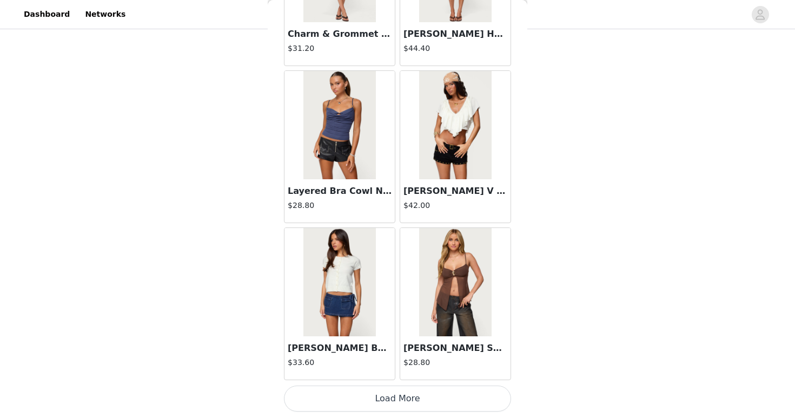
click at [382, 393] on button "Load More" at bounding box center [397, 398] width 227 height 26
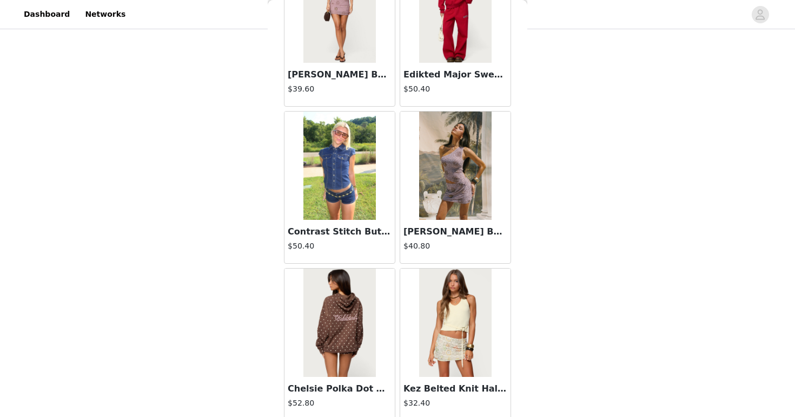
scroll to position [13788, 0]
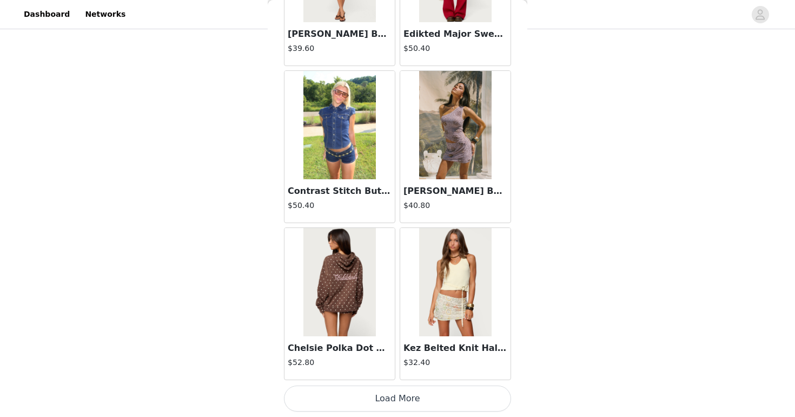
click at [399, 396] on button "Load More" at bounding box center [397, 398] width 227 height 26
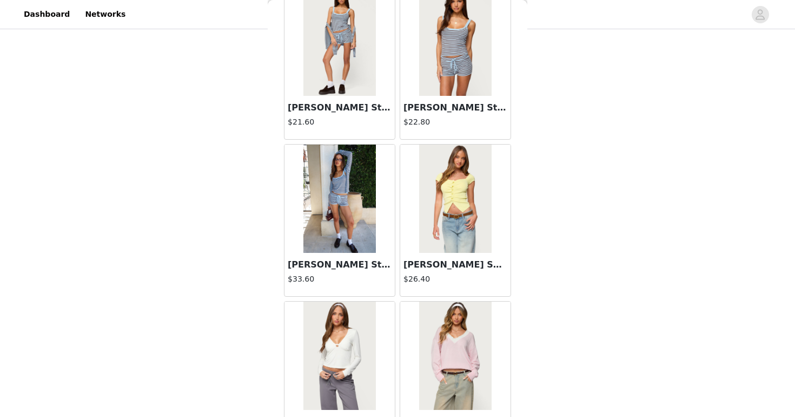
scroll to position [15357, 0]
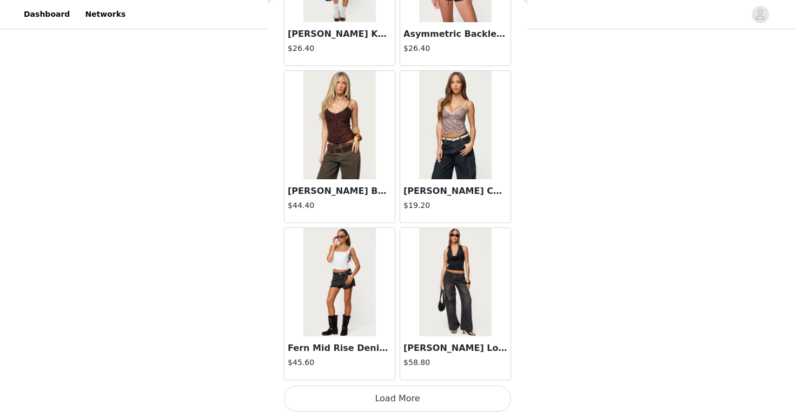
click at [399, 410] on button "Load More" at bounding box center [397, 398] width 227 height 26
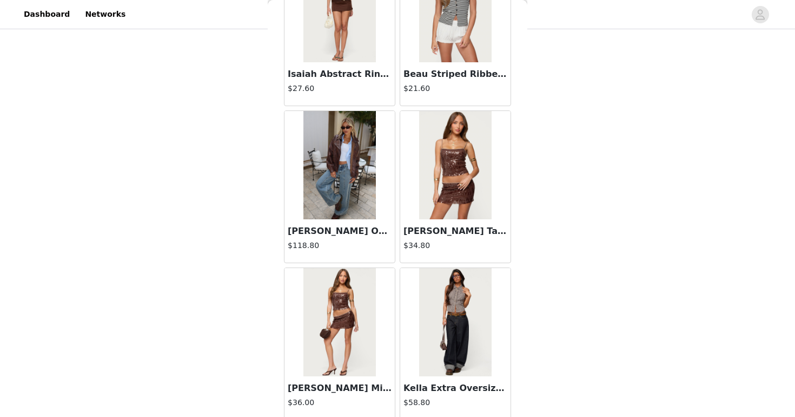
scroll to position [16925, 0]
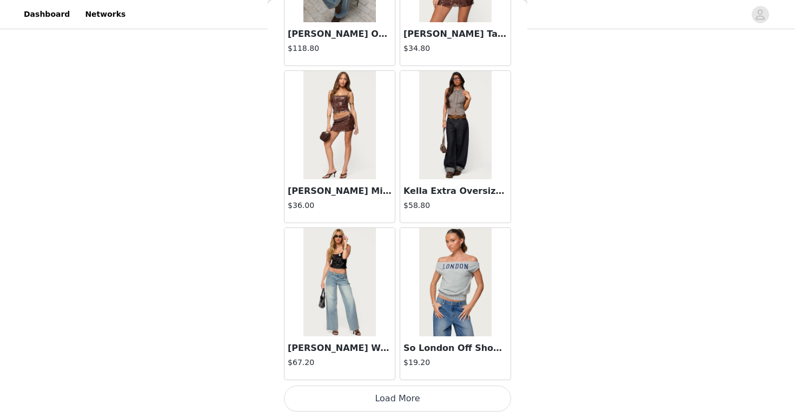
click at [399, 386] on button "Load More" at bounding box center [397, 398] width 227 height 26
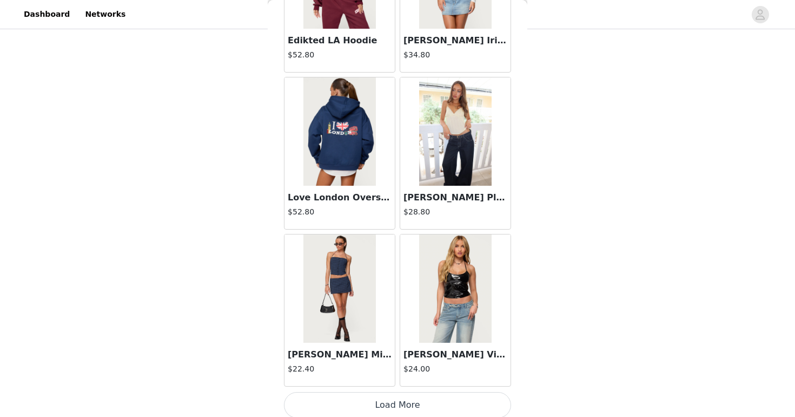
scroll to position [18494, 0]
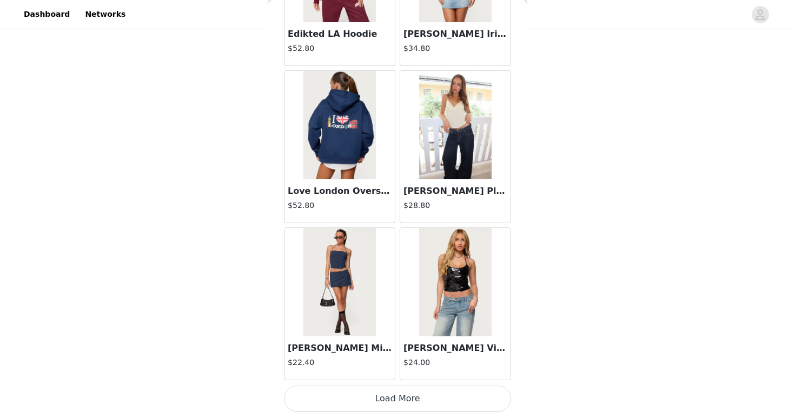
click at [404, 388] on button "Load More" at bounding box center [397, 398] width 227 height 26
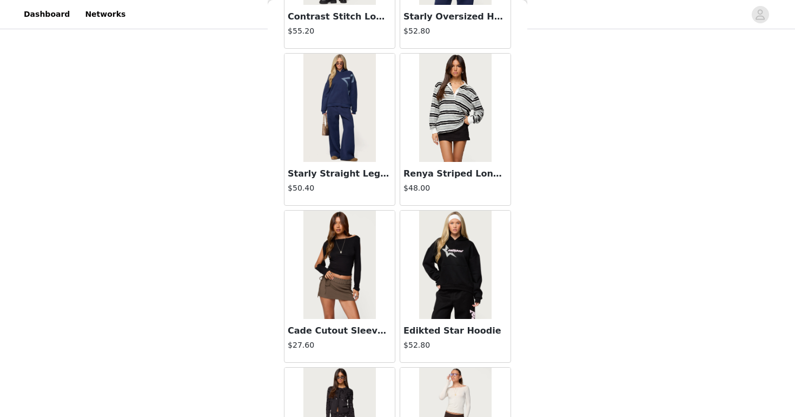
scroll to position [20063, 0]
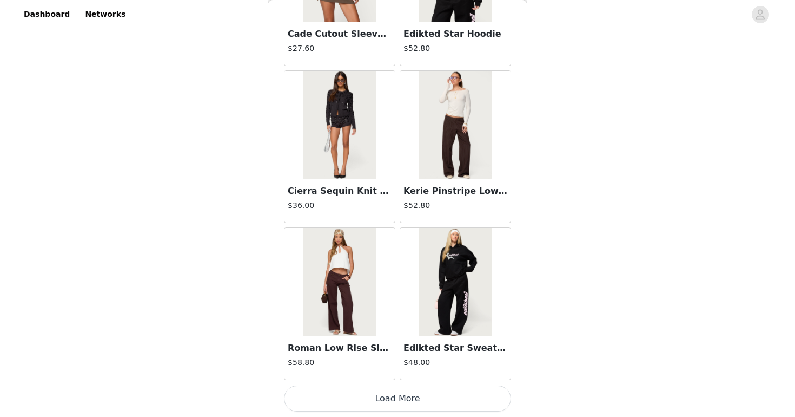
click at [404, 394] on button "Load More" at bounding box center [397, 398] width 227 height 26
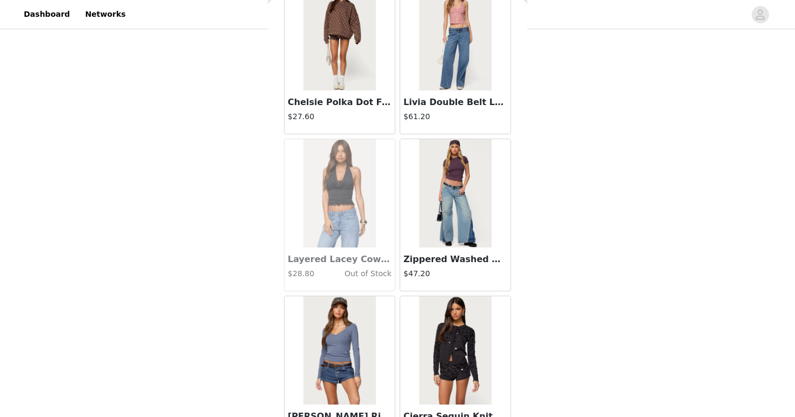
scroll to position [20469, 0]
